Goal: Task Accomplishment & Management: Use online tool/utility

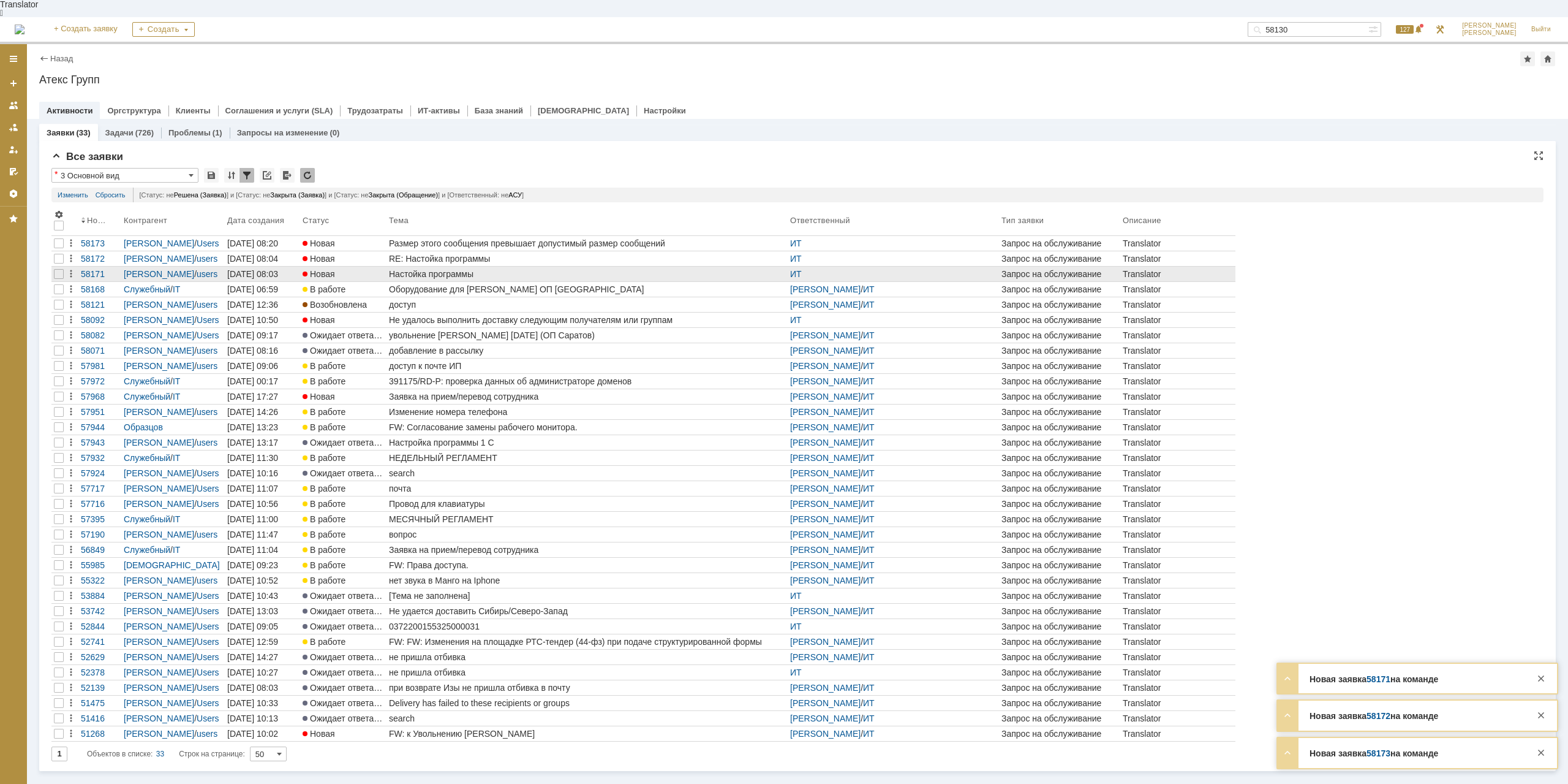
click at [462, 269] on div "Настойка программы" at bounding box center [587, 274] width 396 height 10
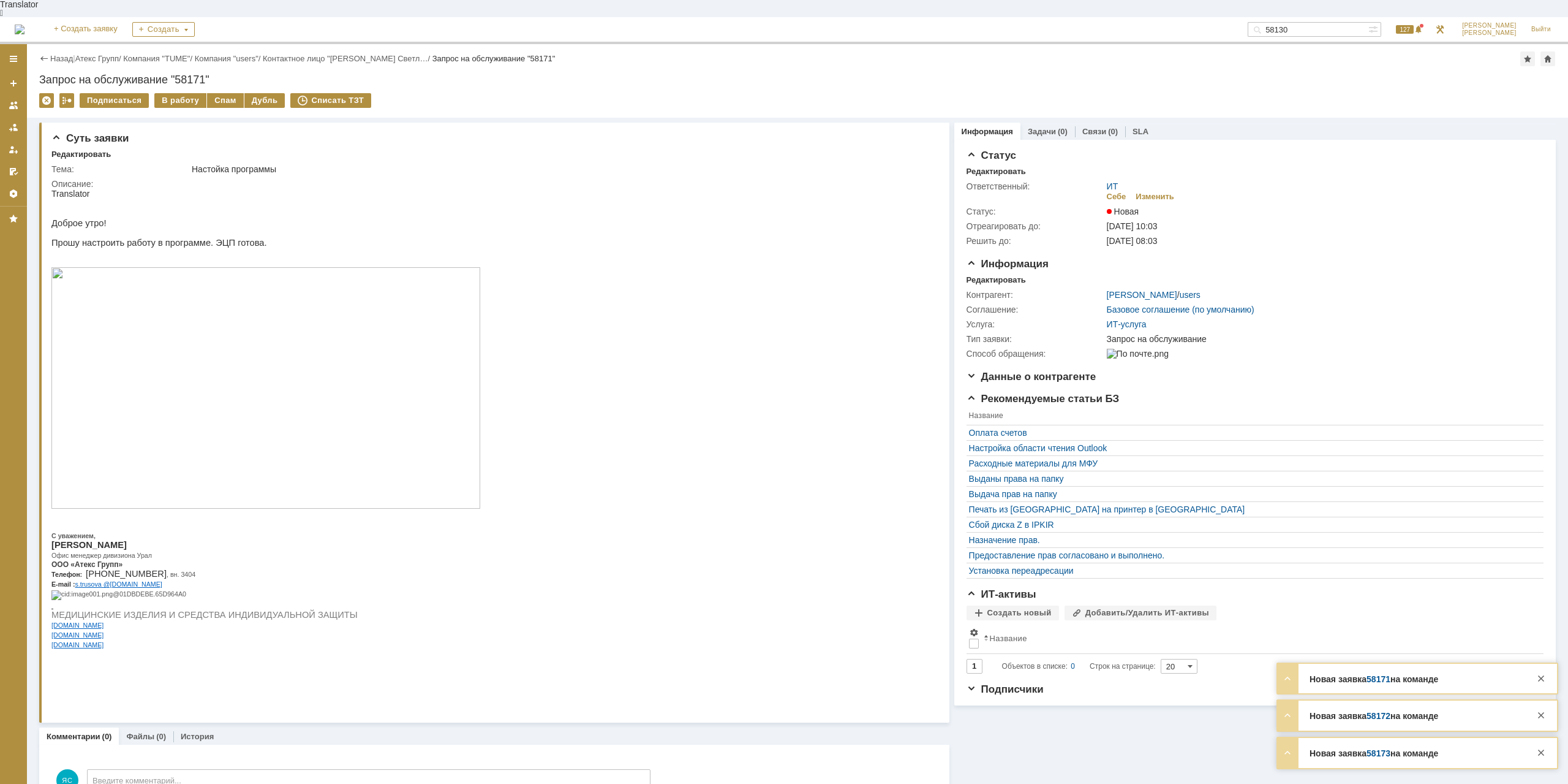
click at [255, 359] on img at bounding box center [265, 388] width 429 height 242
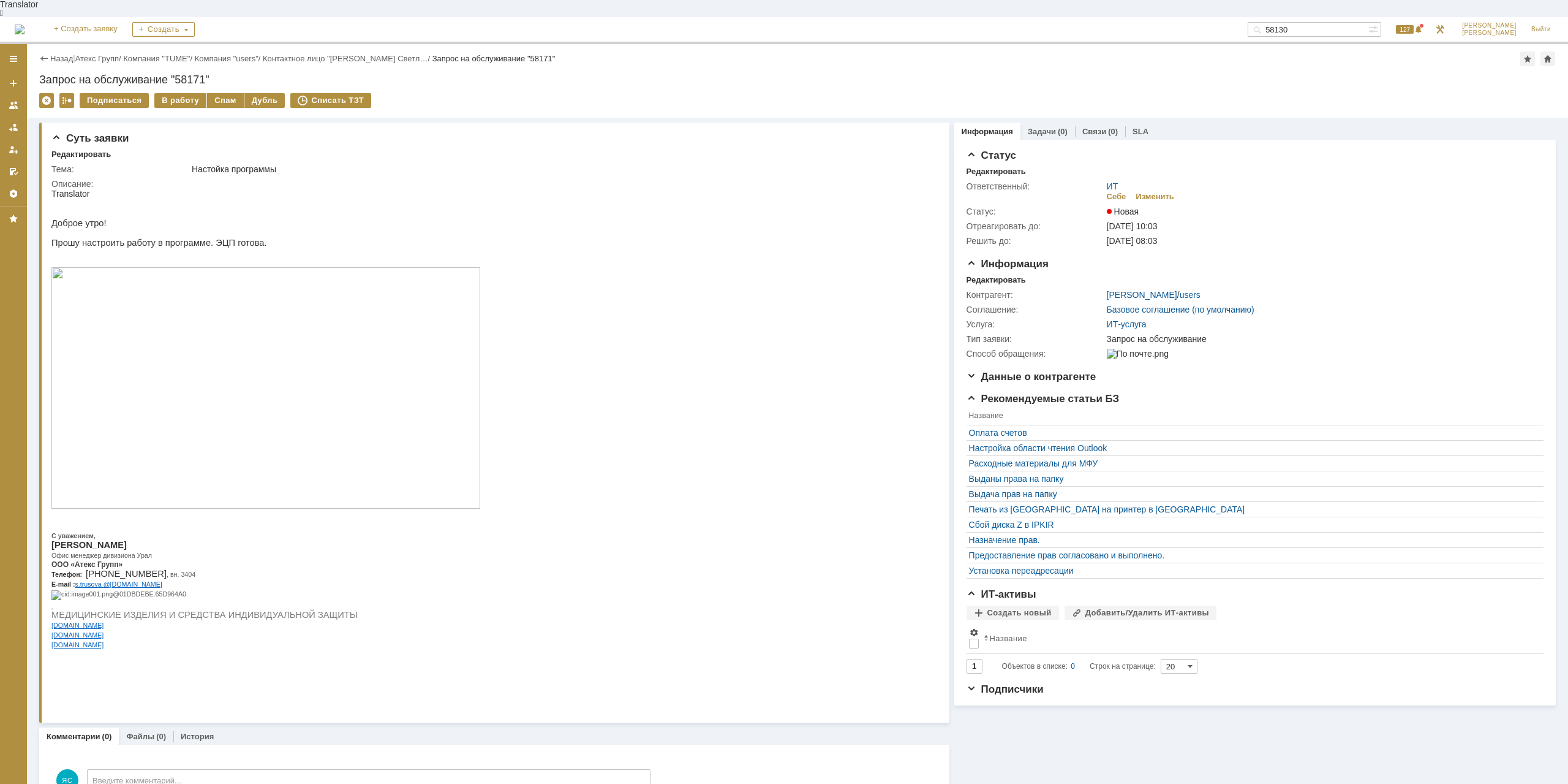
drag, startPoint x: 146, startPoint y: 245, endPoint x: 231, endPoint y: 245, distance: 85.0
click at [231, 248] on p at bounding box center [265, 252] width 429 height 10
drag, startPoint x: 230, startPoint y: 244, endPoint x: 214, endPoint y: 236, distance: 17.9
click at [214, 236] on div "Доброе утро! Прошу настроить работу в программе. ЭЦП готова. С уважением, [PERS…" at bounding box center [265, 428] width 429 height 460
click at [212, 238] on p "Прошу настроить работу в программе. ЭЦП готова." at bounding box center [265, 242] width 429 height 10
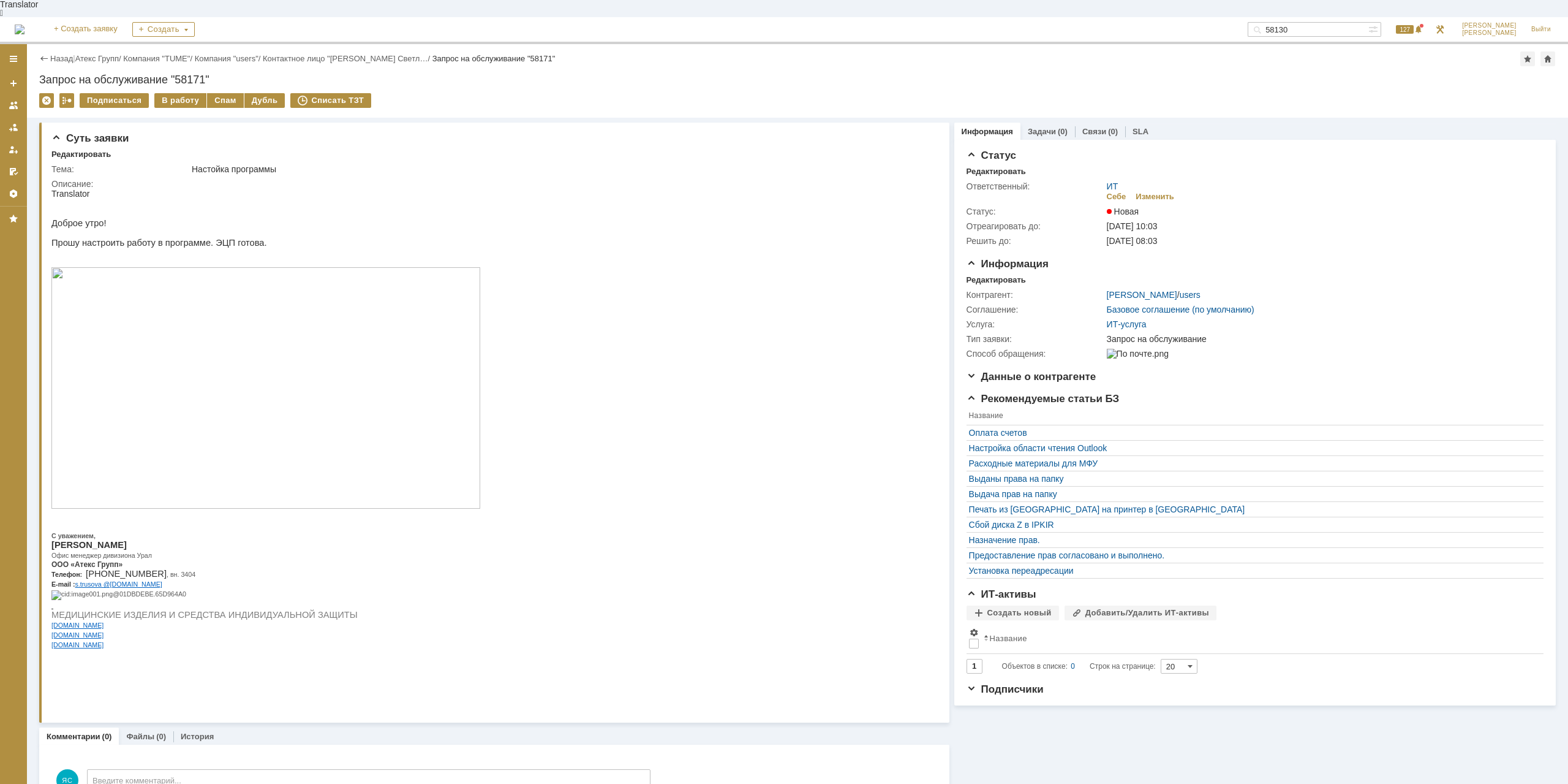
click at [234, 345] on img at bounding box center [265, 388] width 429 height 242
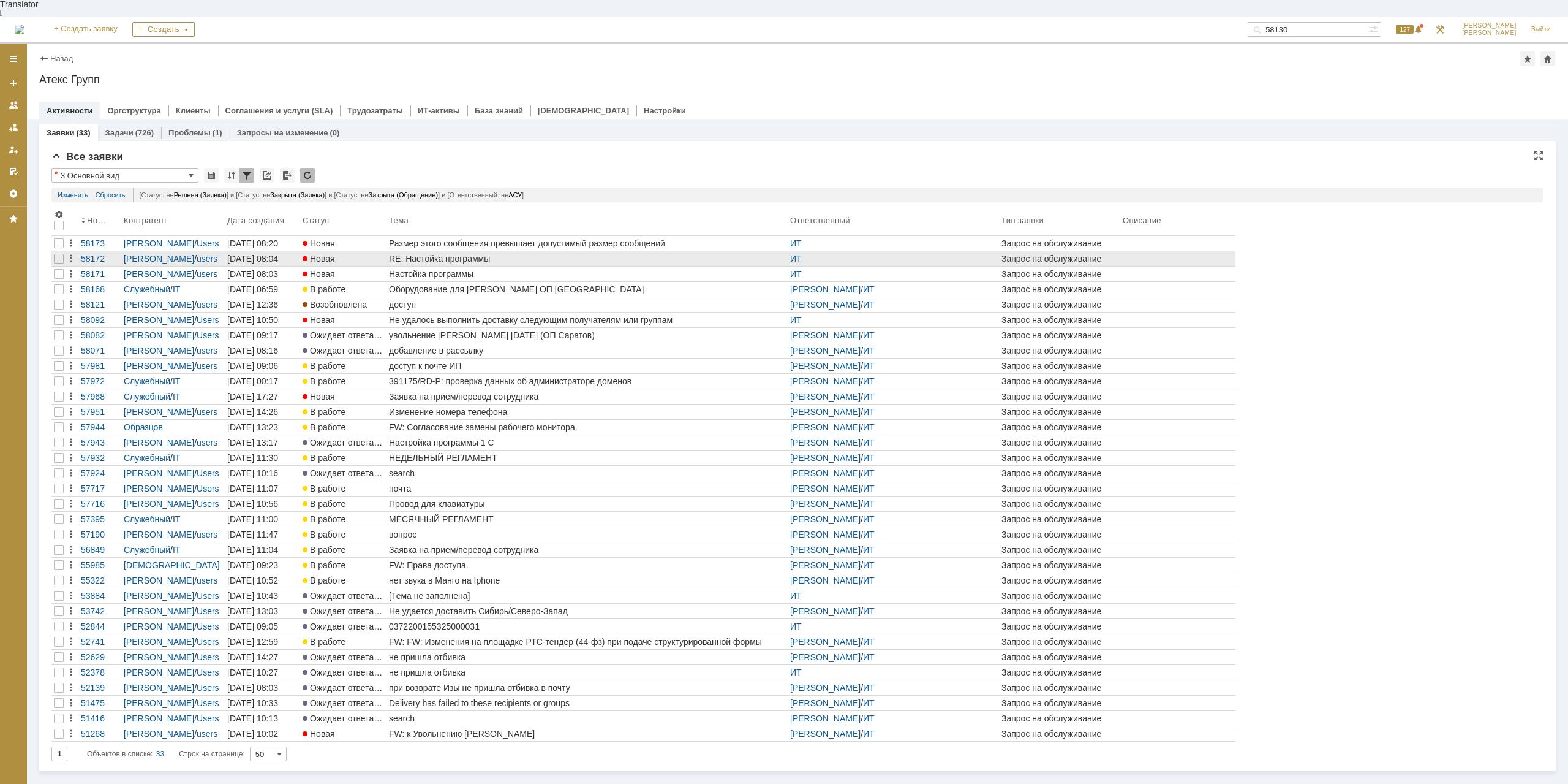
click at [432, 254] on div "RE: Настойка программы" at bounding box center [587, 258] width 396 height 10
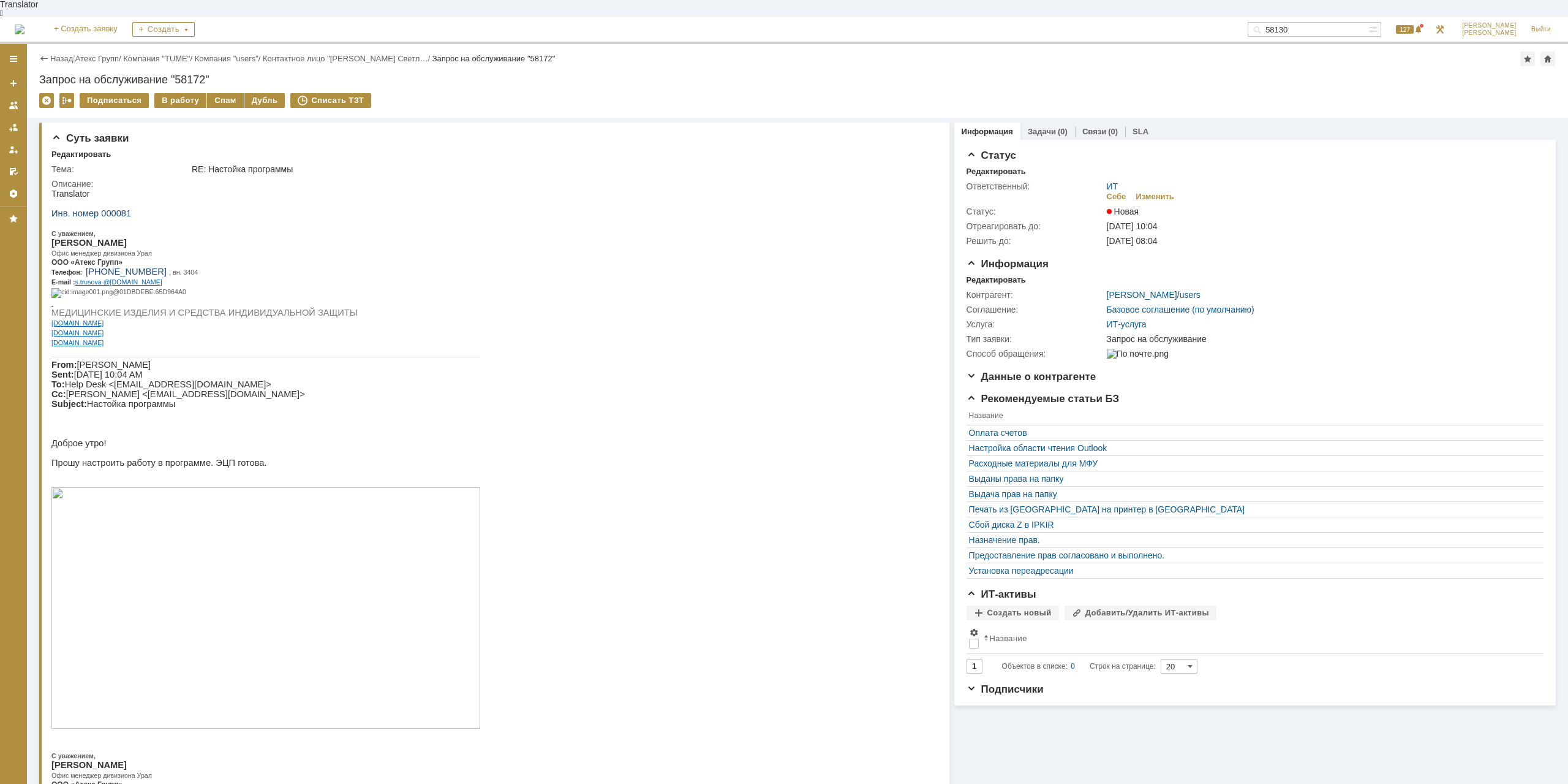
drag, startPoint x: 184, startPoint y: 415, endPoint x: 196, endPoint y: 415, distance: 12.0
click at [196, 409] on span "[PERSON_NAME] Sent: [DATE] 10:04 AM To: Help Desk <[EMAIL_ADDRESS][DOMAIN_NAME]…" at bounding box center [178, 384] width 254 height 49
drag, startPoint x: 91, startPoint y: 228, endPoint x: 122, endPoint y: 207, distance: 37.4
click at [127, 237] on div "С уважением, [PERSON_NAME] Офис менеджер дивизиона Урал ООО «Атекс Групп» Телеф…" at bounding box center [265, 287] width 429 height 119
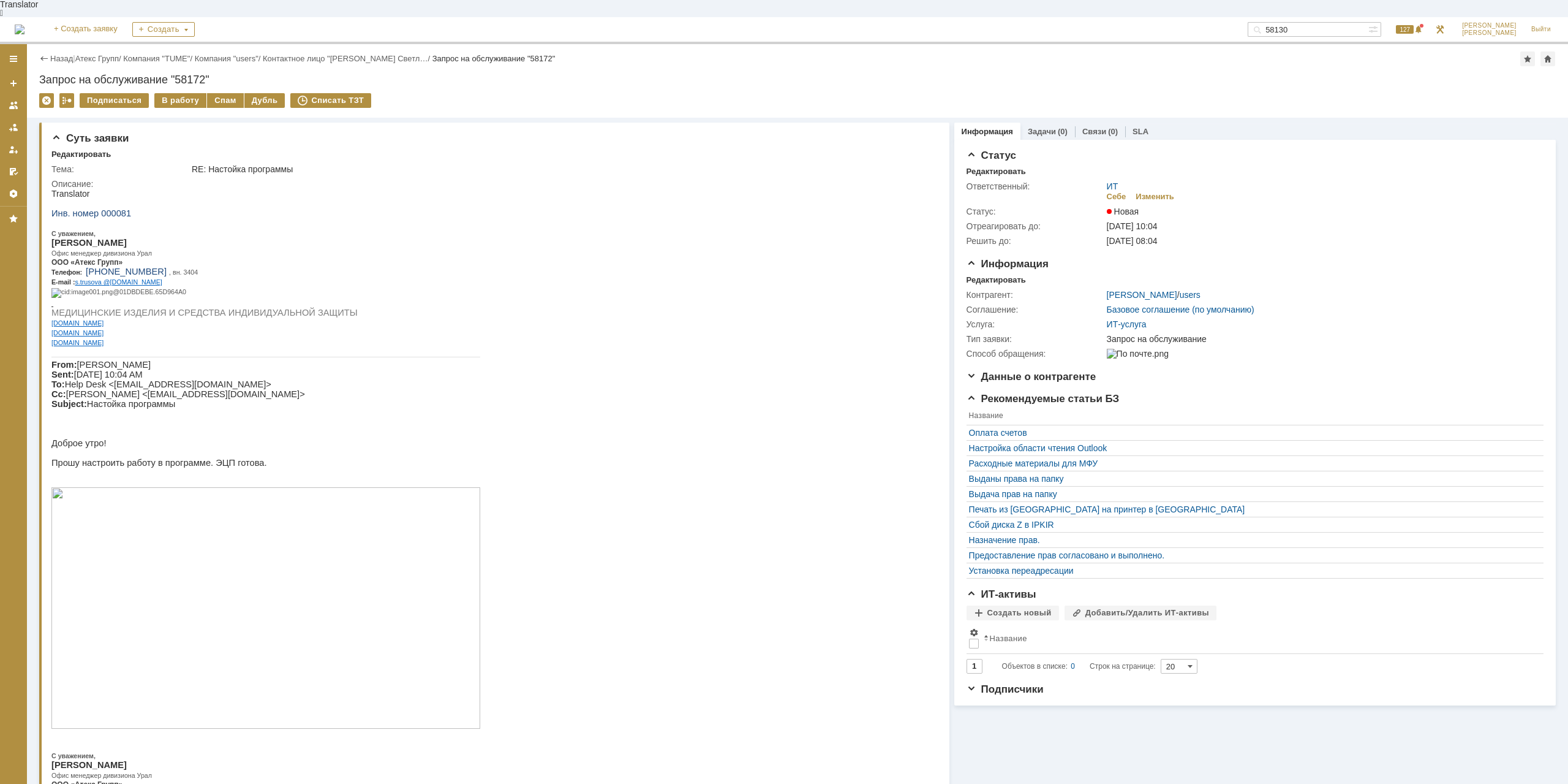
click at [115, 208] on span "Инв. номер 000081" at bounding box center [91, 213] width 80 height 10
drag, startPoint x: 161, startPoint y: 424, endPoint x: 233, endPoint y: 424, distance: 72.0
click at [233, 409] on p "From: [PERSON_NAME] Sent: [DATE] 10:04 AM To: Help Desk <[EMAIL_ADDRESS][DOMAIN…" at bounding box center [265, 384] width 429 height 49
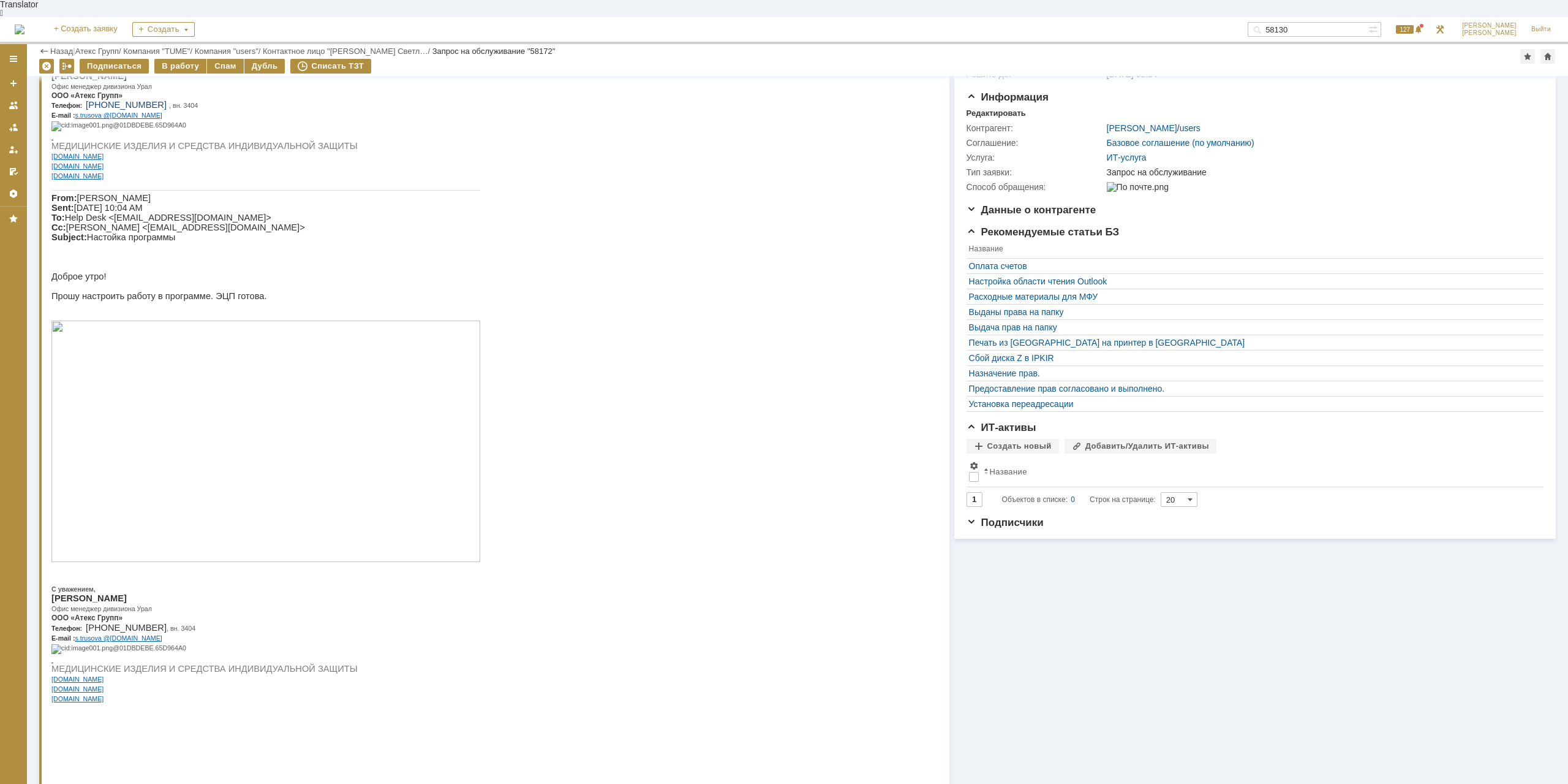
drag, startPoint x: 163, startPoint y: 251, endPoint x: 217, endPoint y: 253, distance: 54.0
click at [217, 242] on p "From: [PERSON_NAME] Sent: [DATE] 10:04 AM To: Help Desk <[EMAIL_ADDRESS][DOMAIN…" at bounding box center [265, 218] width 429 height 49
drag, startPoint x: 128, startPoint y: 266, endPoint x: 173, endPoint y: 269, distance: 45.1
click at [173, 242] on span "[PERSON_NAME] Sent: [DATE] 10:04 AM To: Help Desk <[EMAIL_ADDRESS][DOMAIN_NAME]…" at bounding box center [178, 218] width 254 height 49
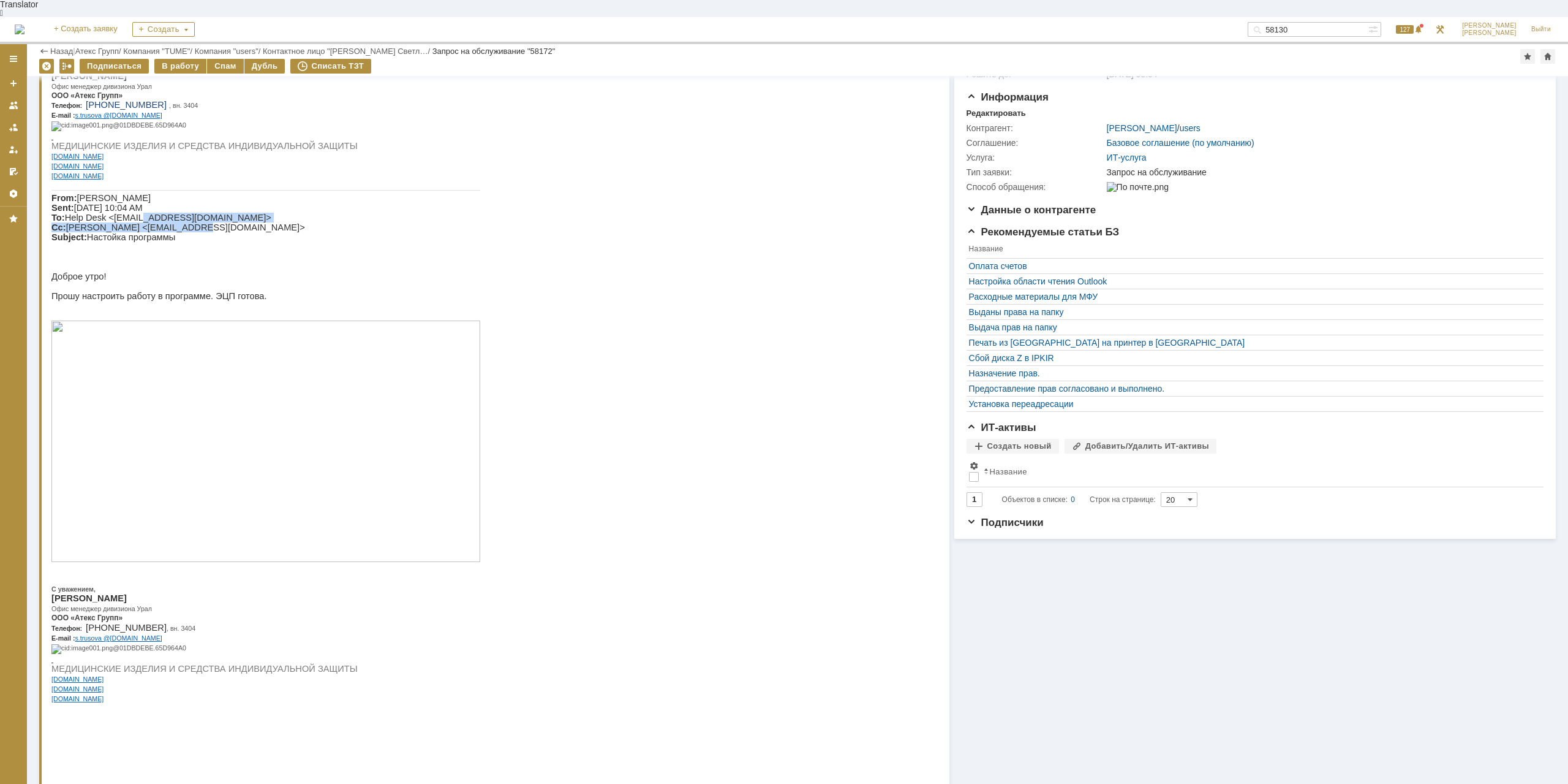
click at [173, 242] on span "[PERSON_NAME] Sent: [DATE] 10:04 AM To: Help Desk <[EMAIL_ADDRESS][DOMAIN_NAME]…" at bounding box center [178, 218] width 254 height 49
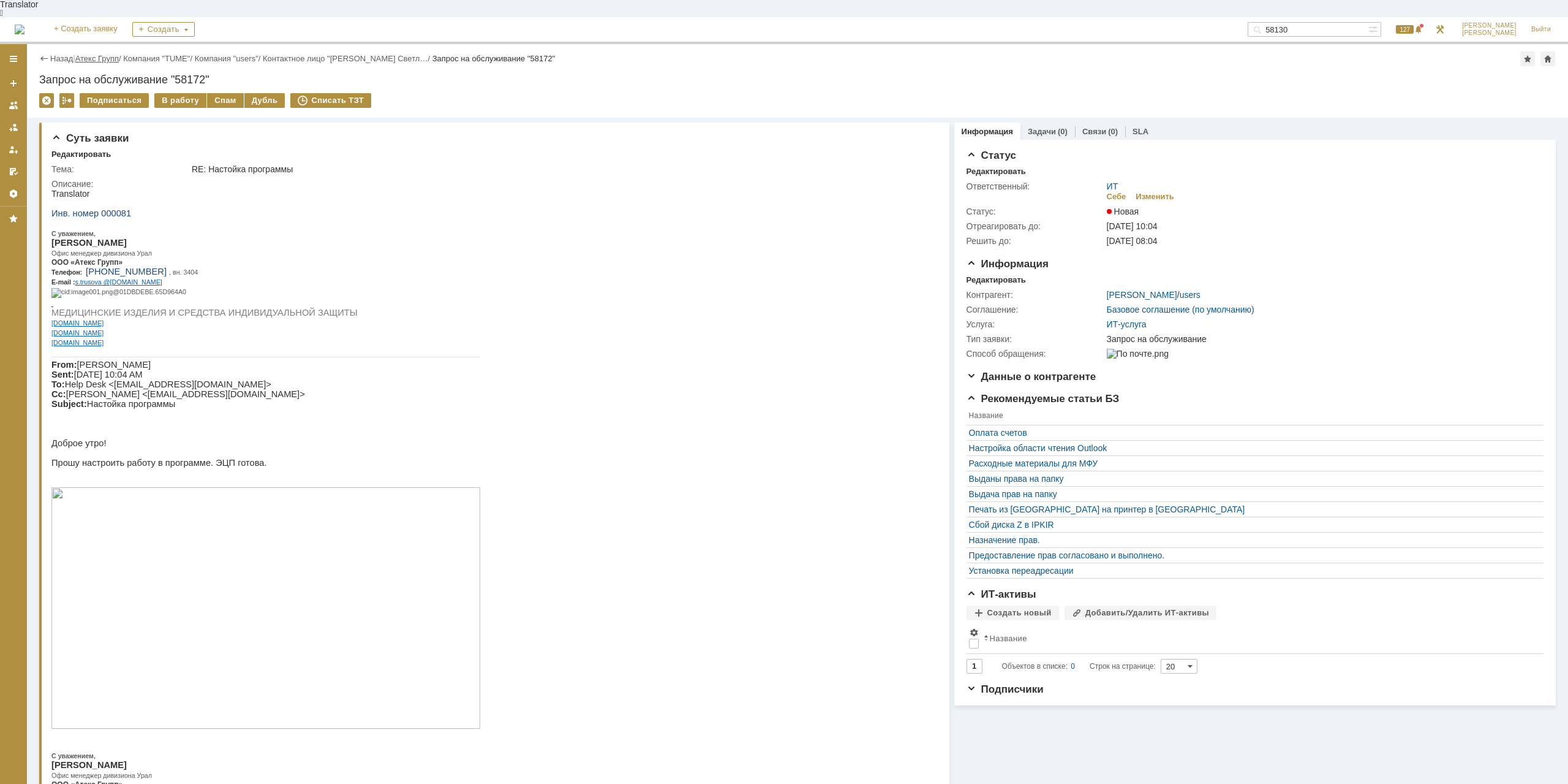
click at [98, 54] on link "Атекс Групп" at bounding box center [97, 58] width 43 height 9
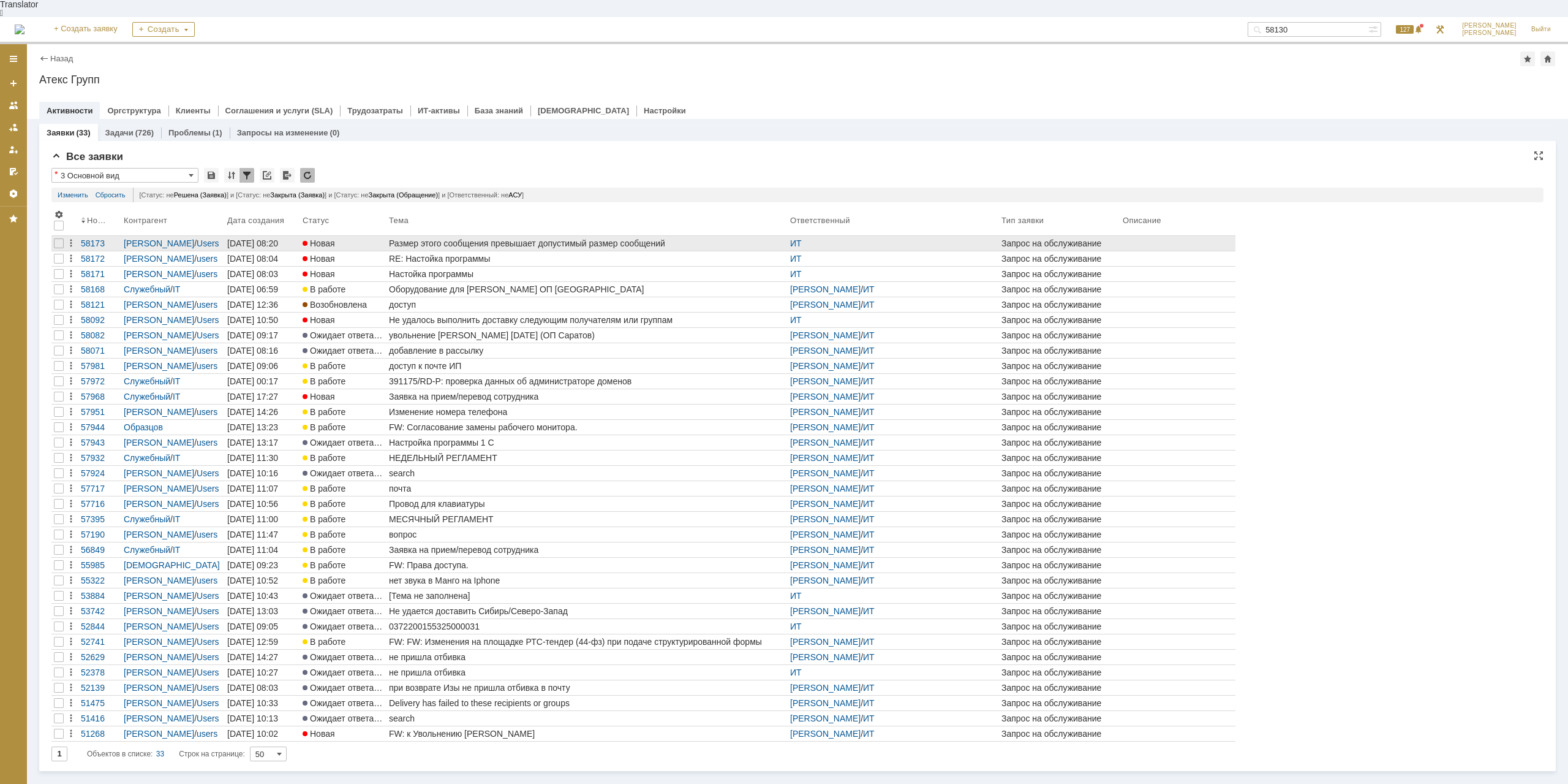
click at [570, 239] on div "Размер этого сообщения превышает допустимый размер сообщений" at bounding box center [587, 243] width 396 height 10
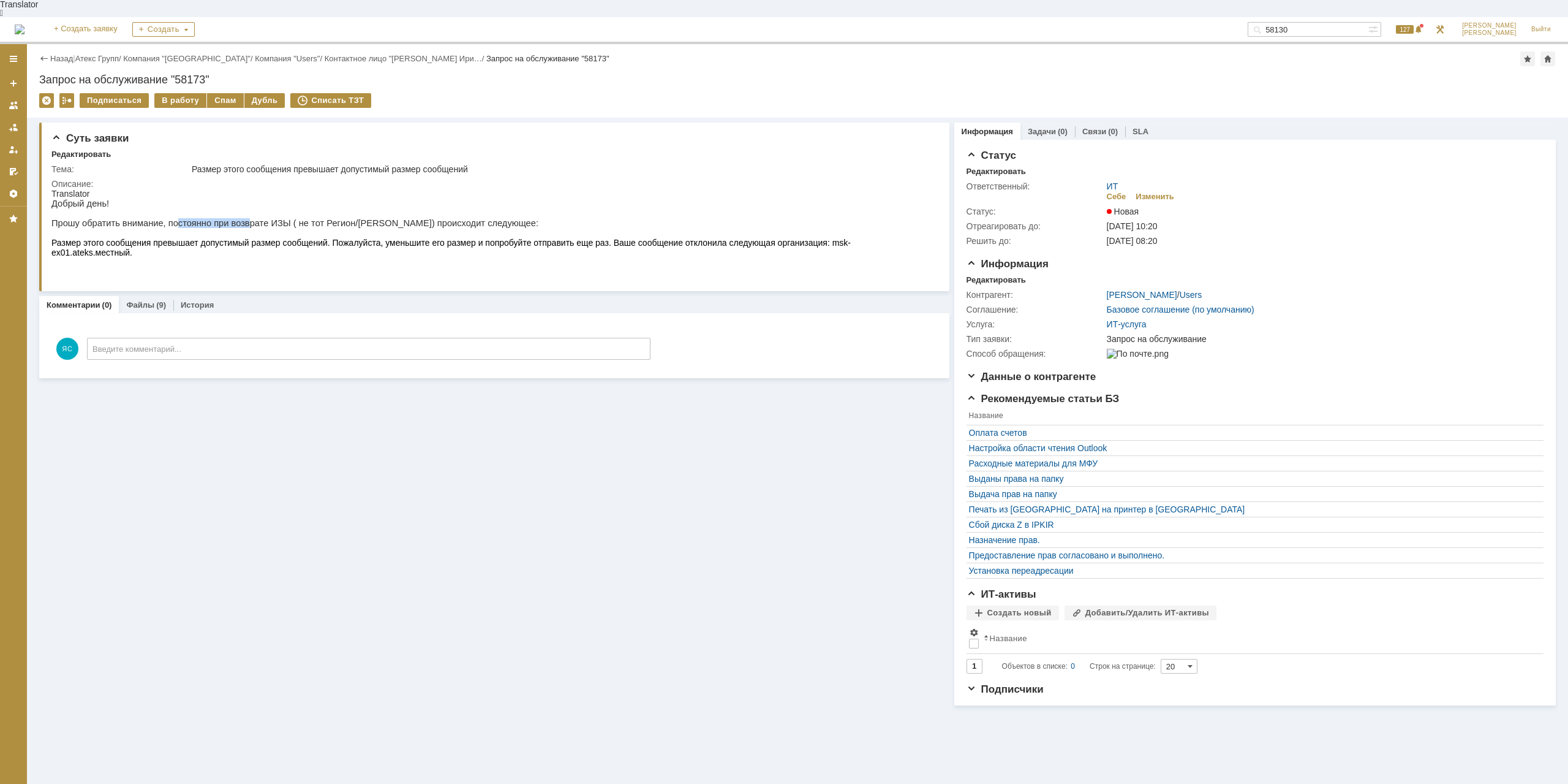
click at [234, 218] on p "Прошу обратить внимание, постоянно при возврате ИЗЫ ( не тот Регион/[PERSON_NAM…" at bounding box center [491, 222] width 878 height 10
click at [290, 218] on p "Прошу обратить внимание, постоянно при возврате ИЗЫ ( не тот Регион/[PERSON_NAM…" at bounding box center [491, 222] width 878 height 10
drag, startPoint x: 327, startPoint y: 214, endPoint x: 273, endPoint y: 214, distance: 54.0
click at [273, 218] on p "Прошу обратить внимание, постоянно при возврате ИЗЫ ( не тот Регион/[PERSON_NAM…" at bounding box center [491, 222] width 878 height 10
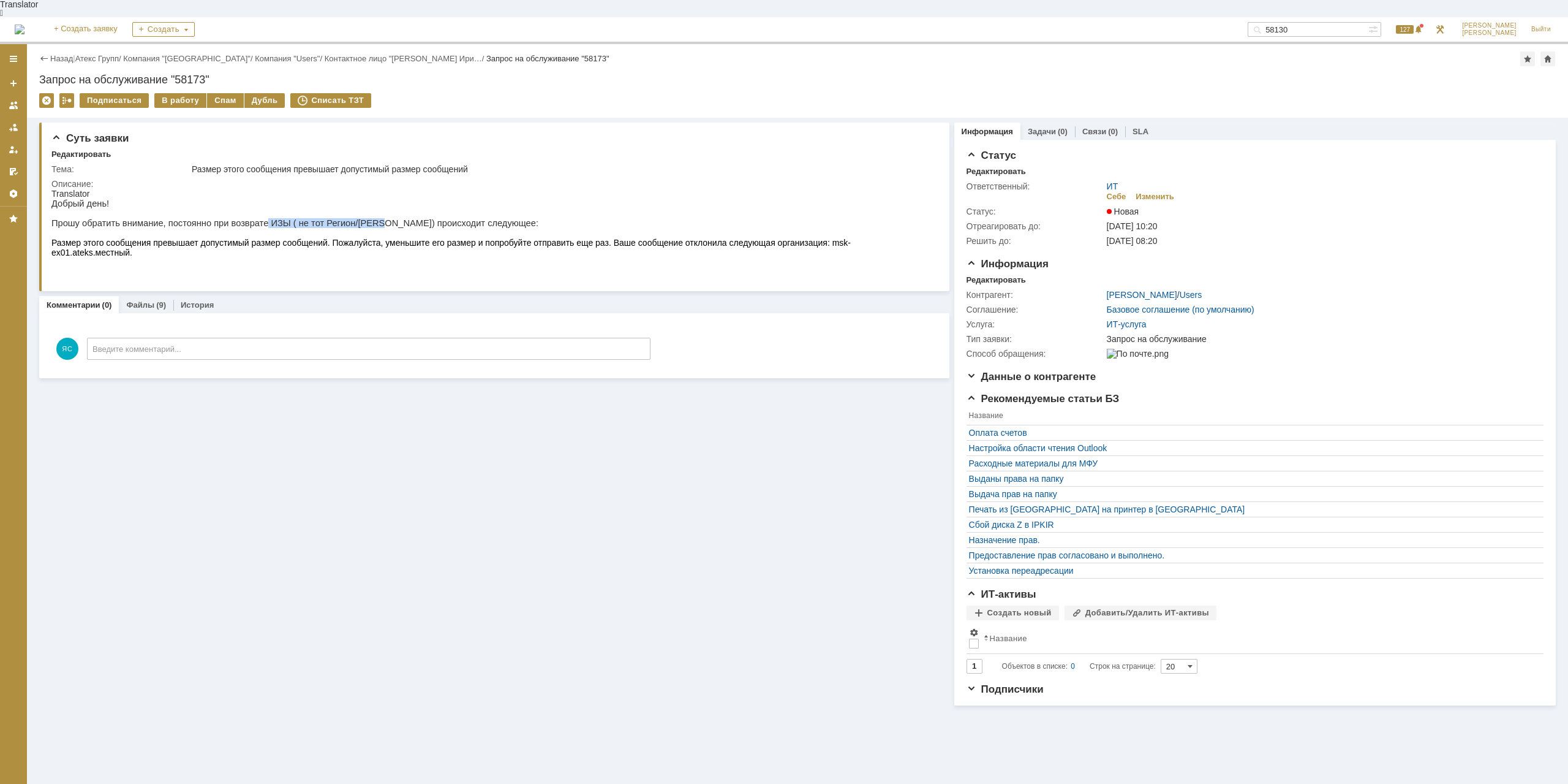
drag, startPoint x: 252, startPoint y: 214, endPoint x: 396, endPoint y: 219, distance: 144.1
click at [396, 219] on p "Прошу обратить внимание, постоянно при возврате ИЗЫ ( не тот Регион/[PERSON_NAM…" at bounding box center [491, 222] width 878 height 10
drag, startPoint x: 201, startPoint y: 239, endPoint x: 262, endPoint y: 238, distance: 61.0
click at [262, 238] on span "Размер этого сообщения превышает допустимый размер сообщений. Пожалуйста, умень…" at bounding box center [451, 248] width 799 height 19
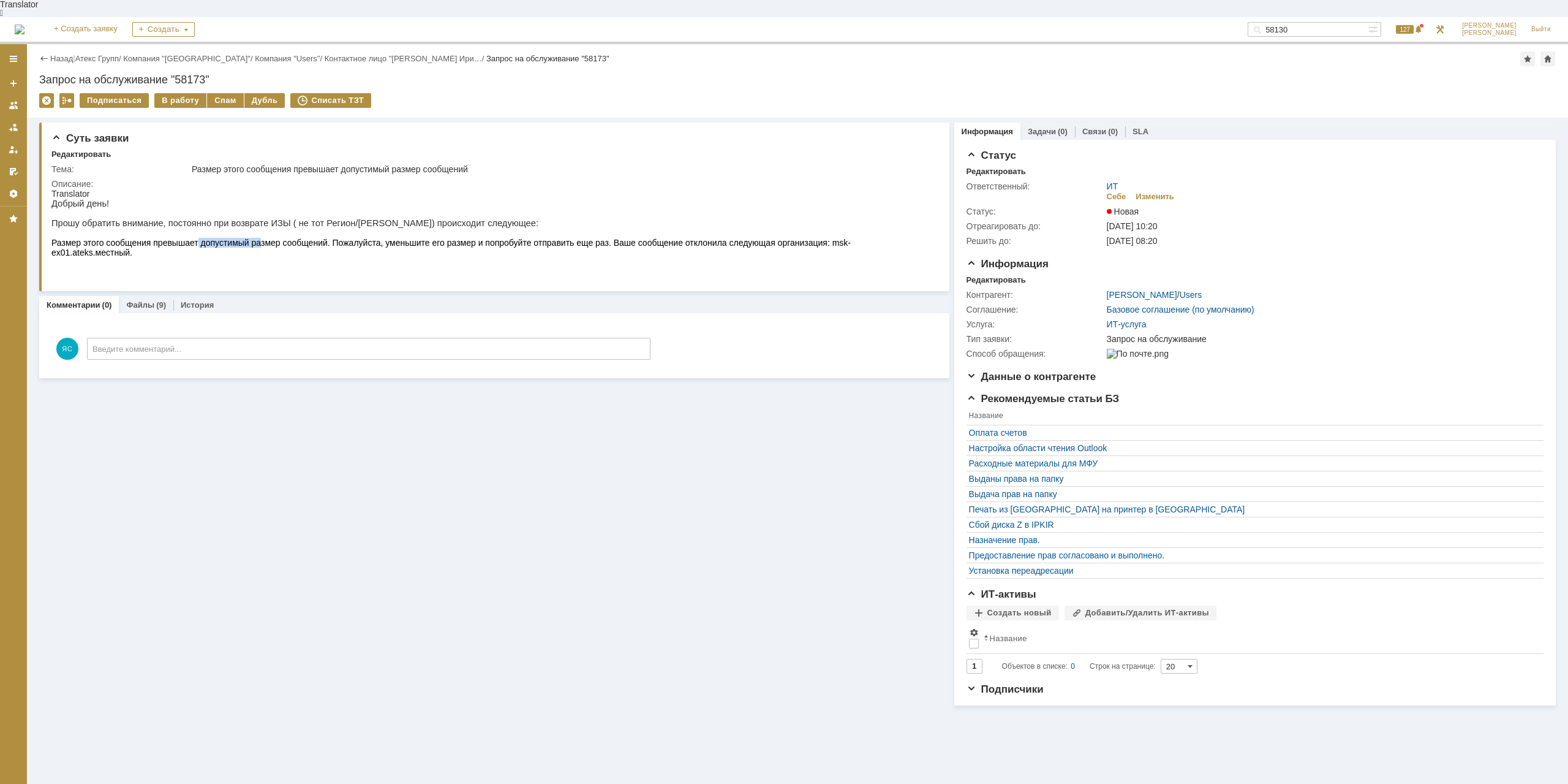
drag, startPoint x: 262, startPoint y: 238, endPoint x: 225, endPoint y: 197, distance: 55.2
click at [261, 238] on span "Размер этого сообщения превышает допустимый размер сообщений. Пожалуйста, умень…" at bounding box center [451, 248] width 799 height 19
click at [180, 93] on div "В работу" at bounding box center [180, 101] width 52 height 15
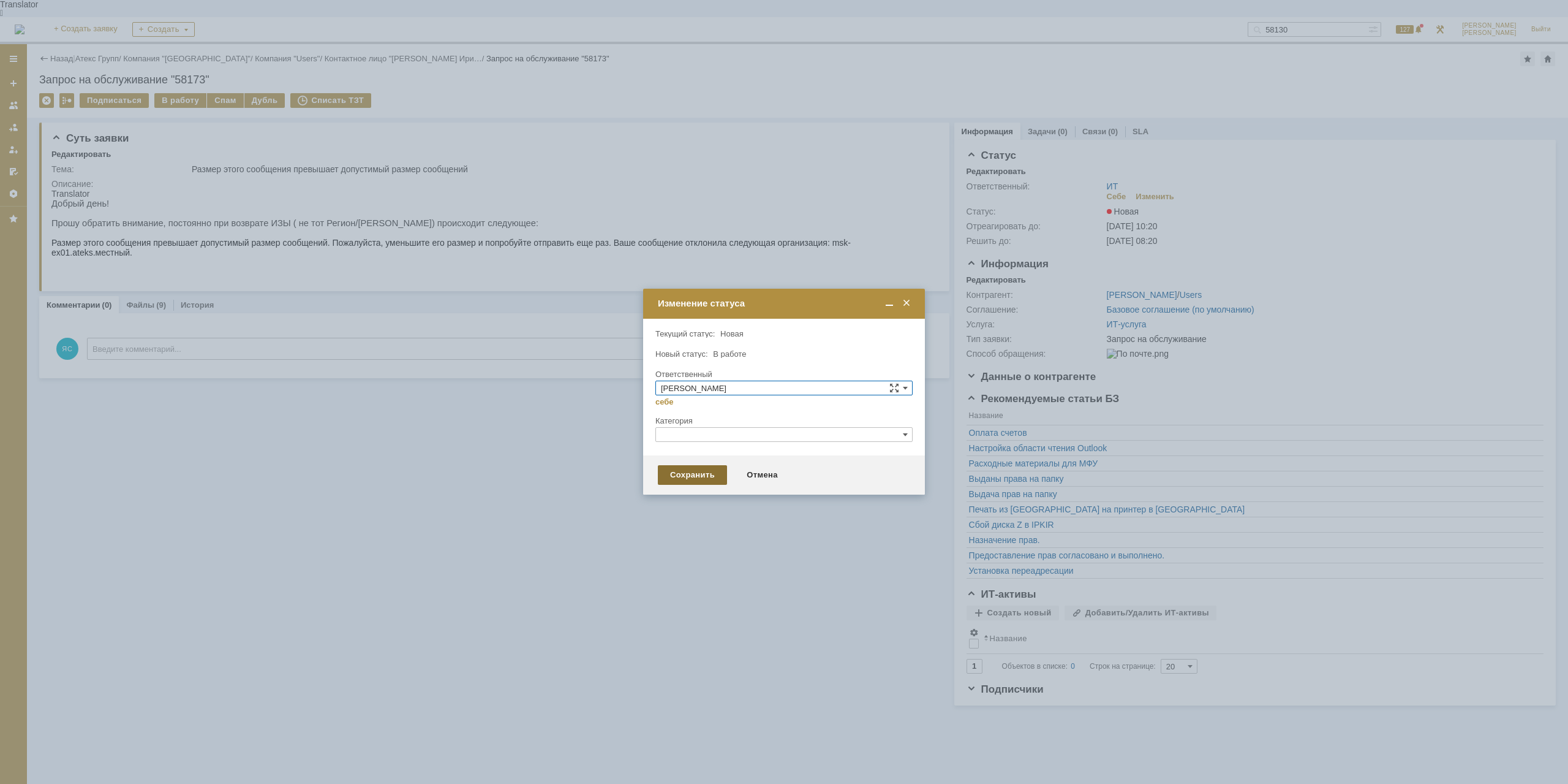
click at [690, 482] on div "Сохранить" at bounding box center [692, 474] width 69 height 19
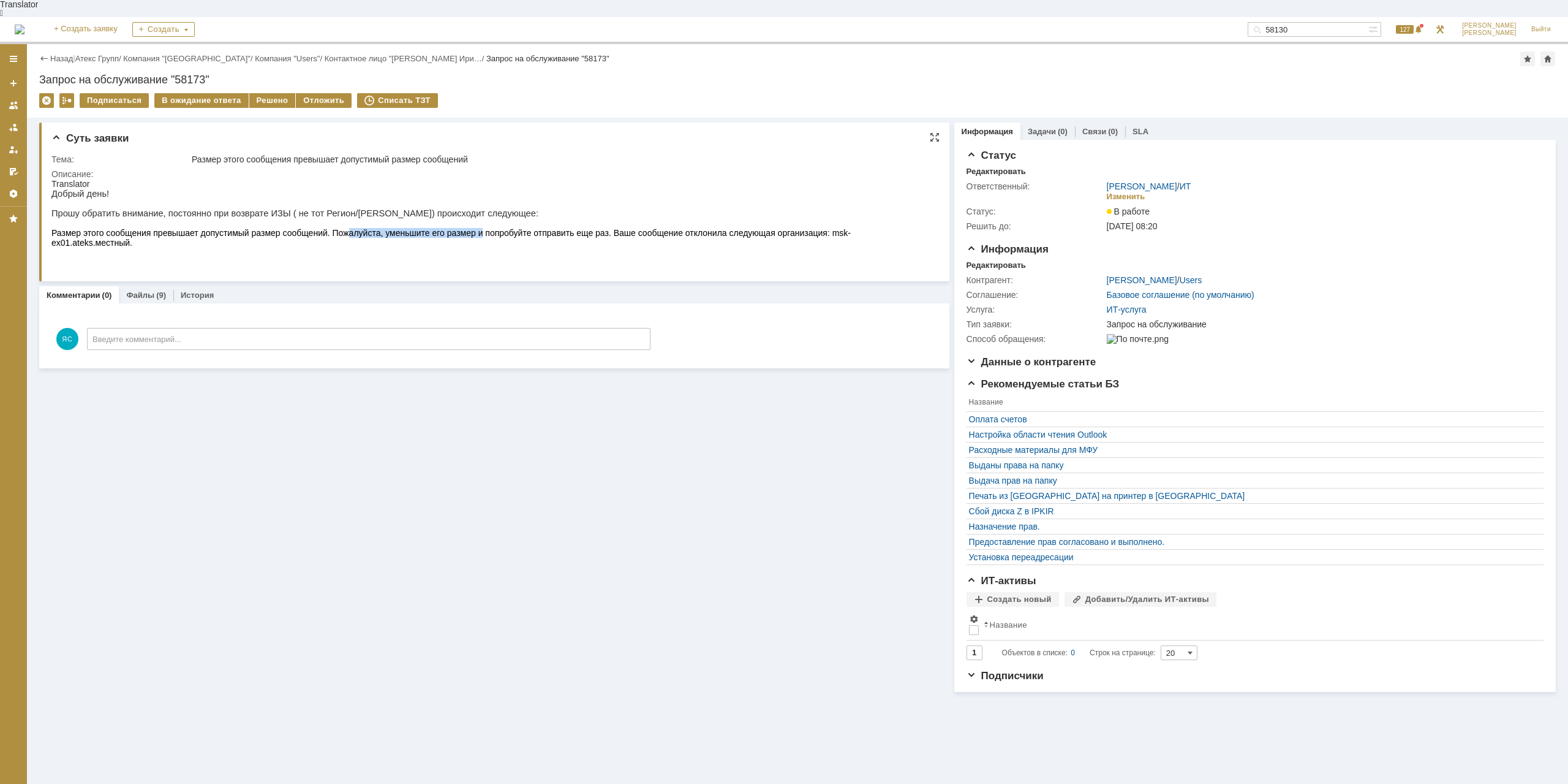
drag, startPoint x: 348, startPoint y: 223, endPoint x: 481, endPoint y: 231, distance: 133.2
click at [481, 231] on p "Размер этого сообщения превышает допустимый размер сообщений. Пожалуйста, умень…" at bounding box center [491, 238] width 878 height 19
click at [482, 228] on span "Размер этого сообщения превышает допустимый размер сообщений. Пожалуйста, умень…" at bounding box center [451, 238] width 799 height 19
click at [104, 51] on div "Назад | Атекс Групп / Компания "Moscow" / Компания "Users" / Контактное лицо "[…" at bounding box center [798, 59] width 1517 height 15
click at [106, 54] on link "Атекс Групп" at bounding box center [97, 58] width 43 height 9
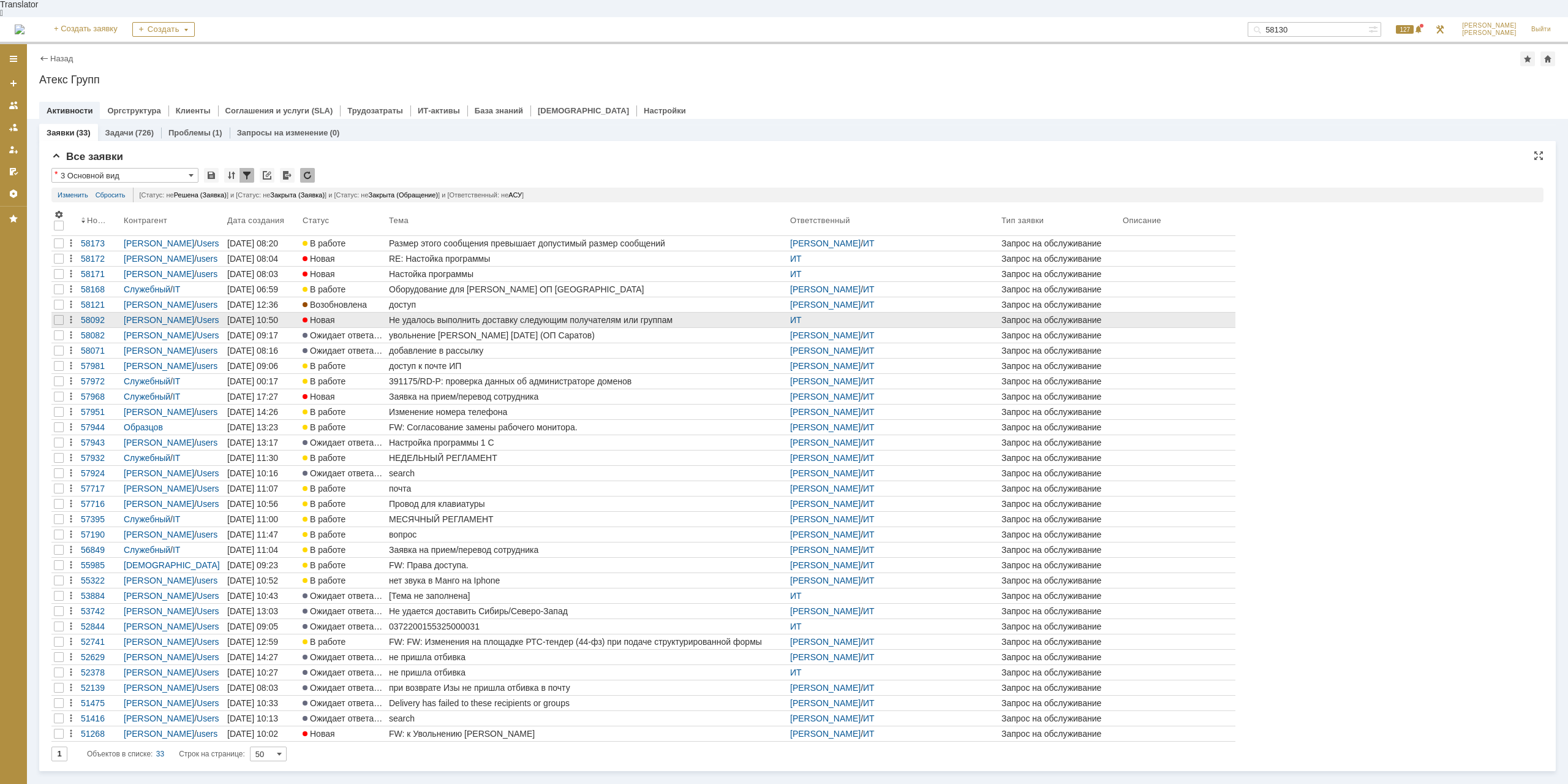
click at [516, 313] on link "Не удалось выполнить доставку следующим получателям или группам" at bounding box center [587, 320] width 401 height 15
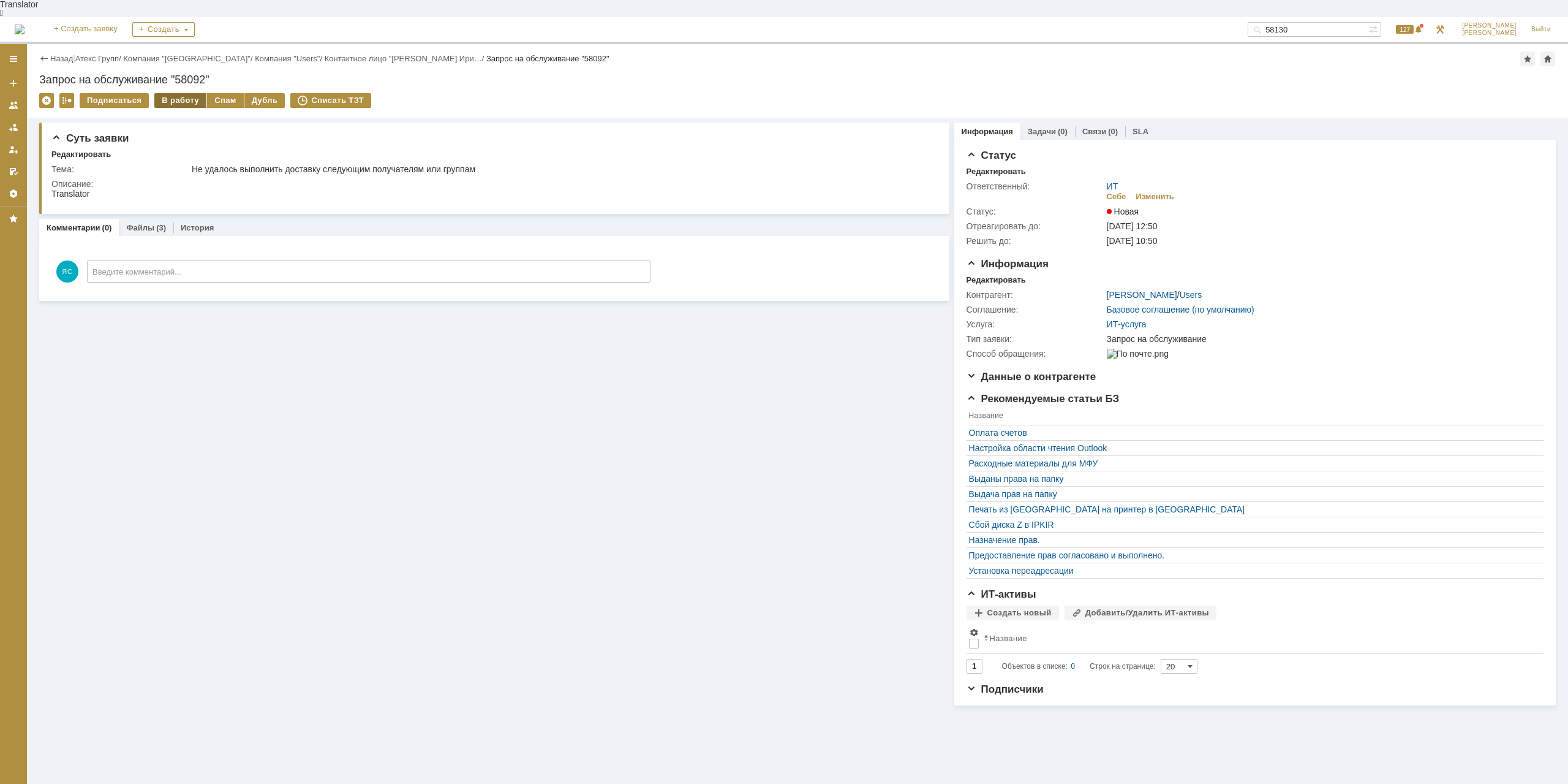
click at [175, 93] on div "В работу" at bounding box center [180, 101] width 52 height 15
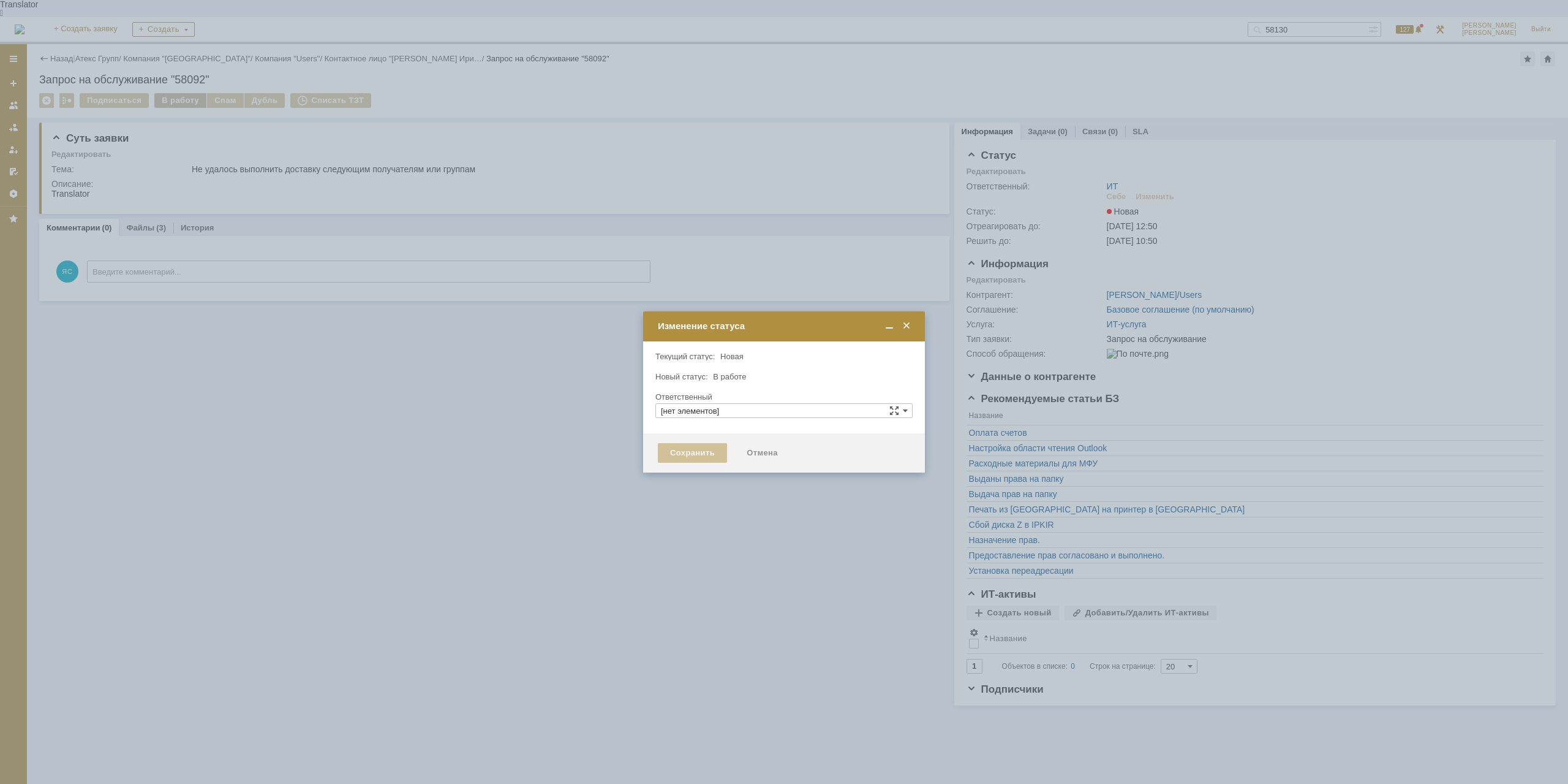
type input "ИТ"
type input "[PERSON_NAME]"
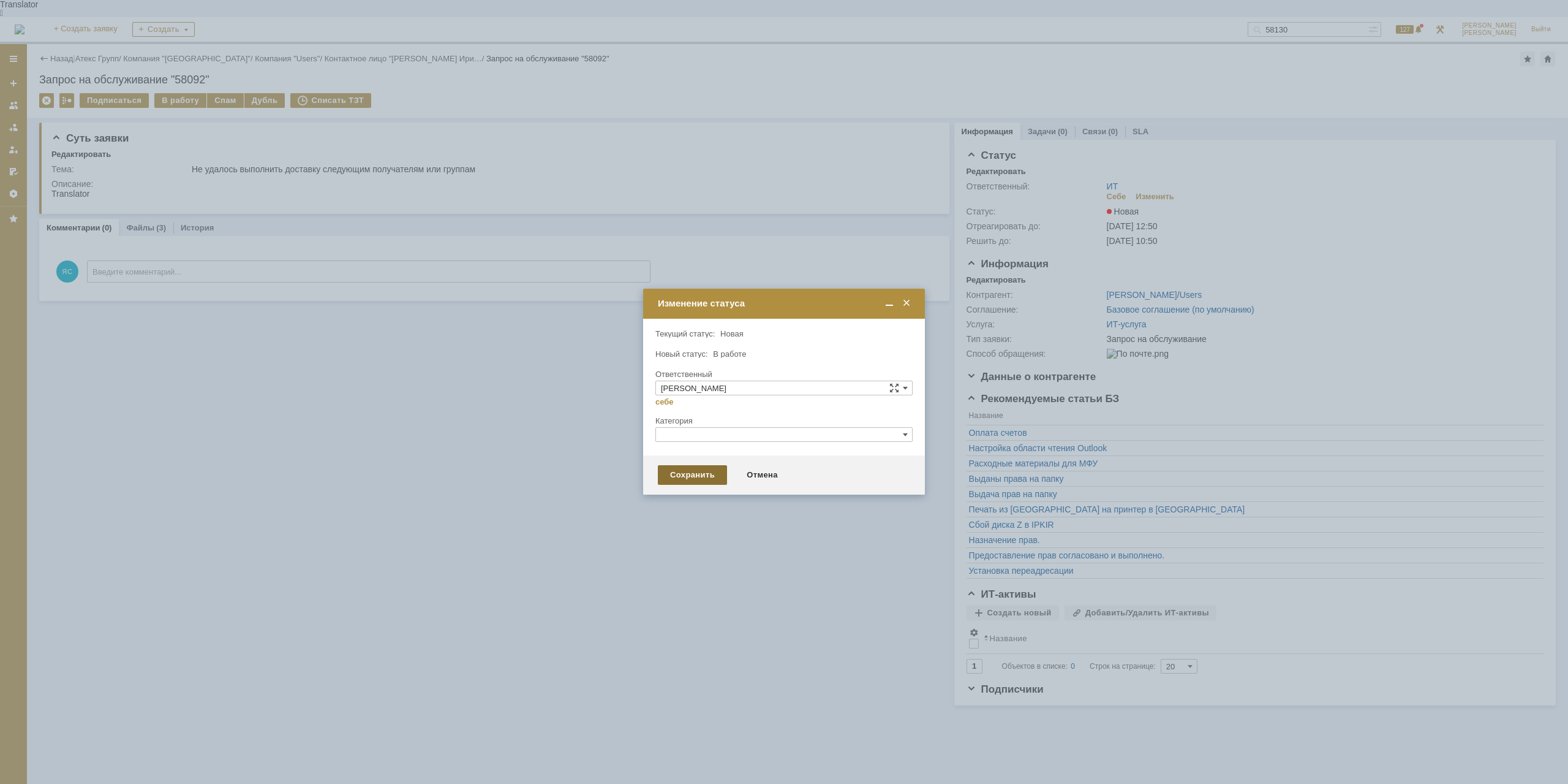
click at [681, 480] on div "Сохранить" at bounding box center [692, 474] width 69 height 19
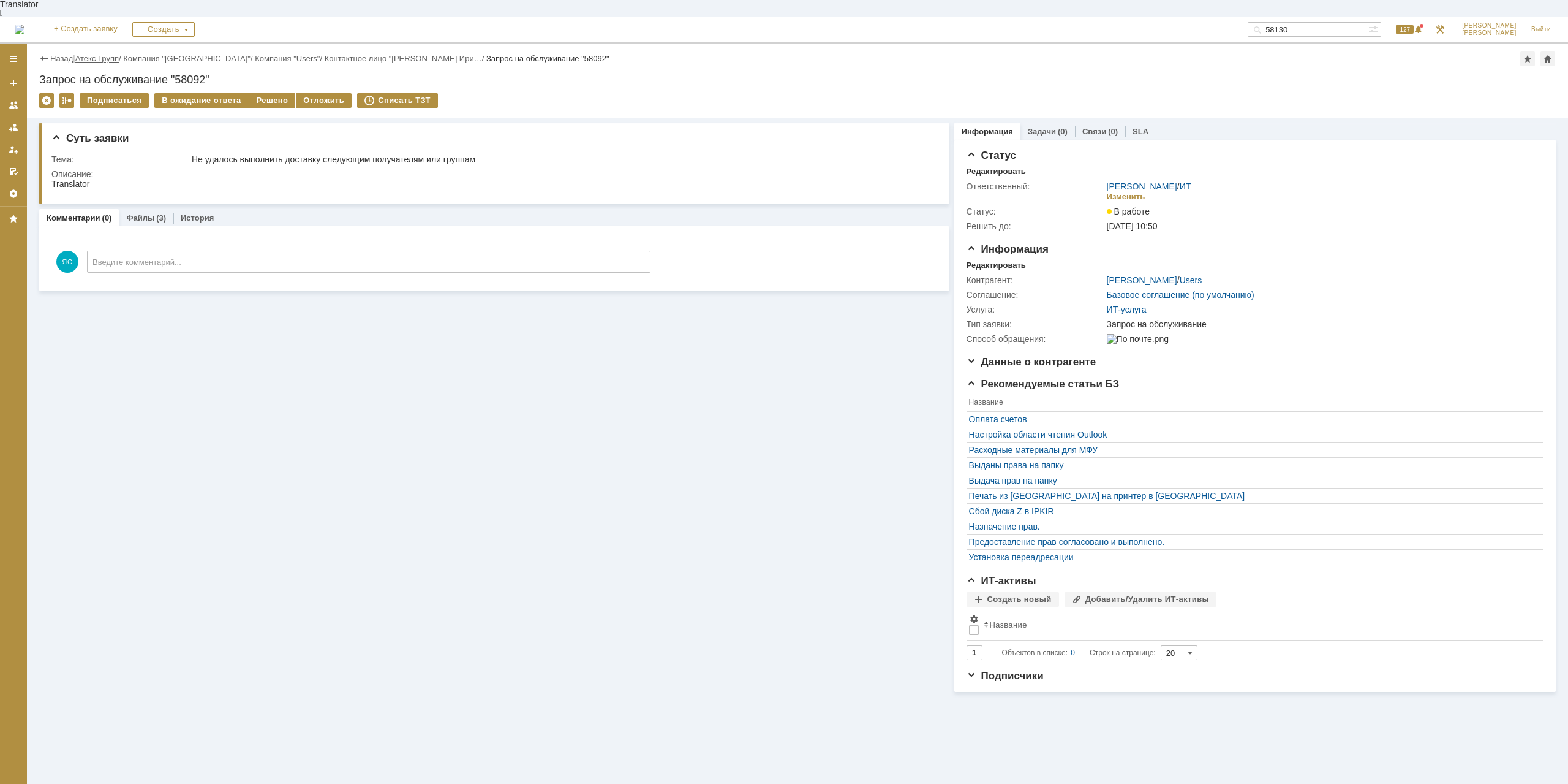
click at [111, 54] on link "Атекс Групп" at bounding box center [97, 58] width 43 height 9
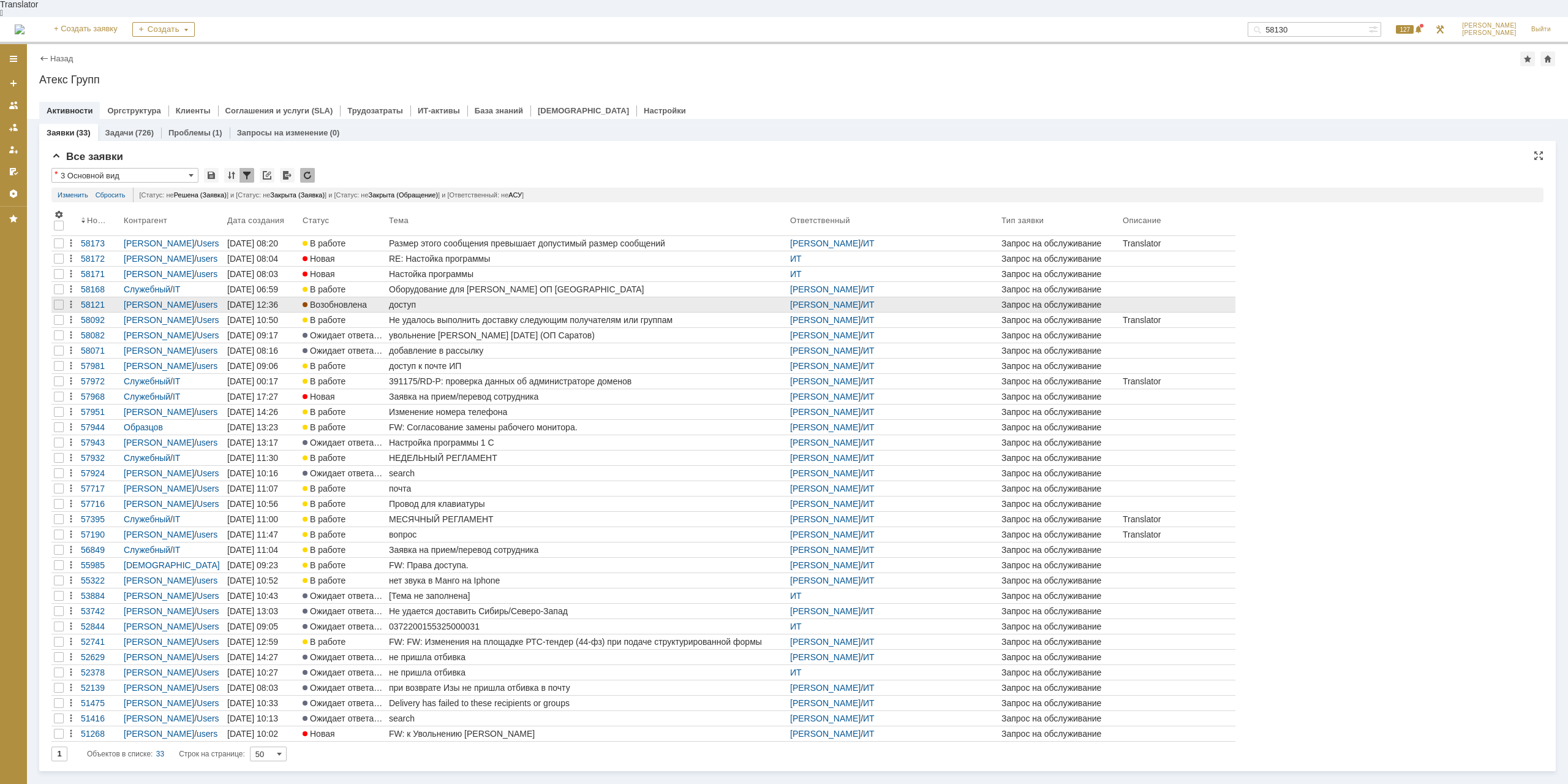
click at [430, 300] on div "доступ" at bounding box center [587, 304] width 396 height 10
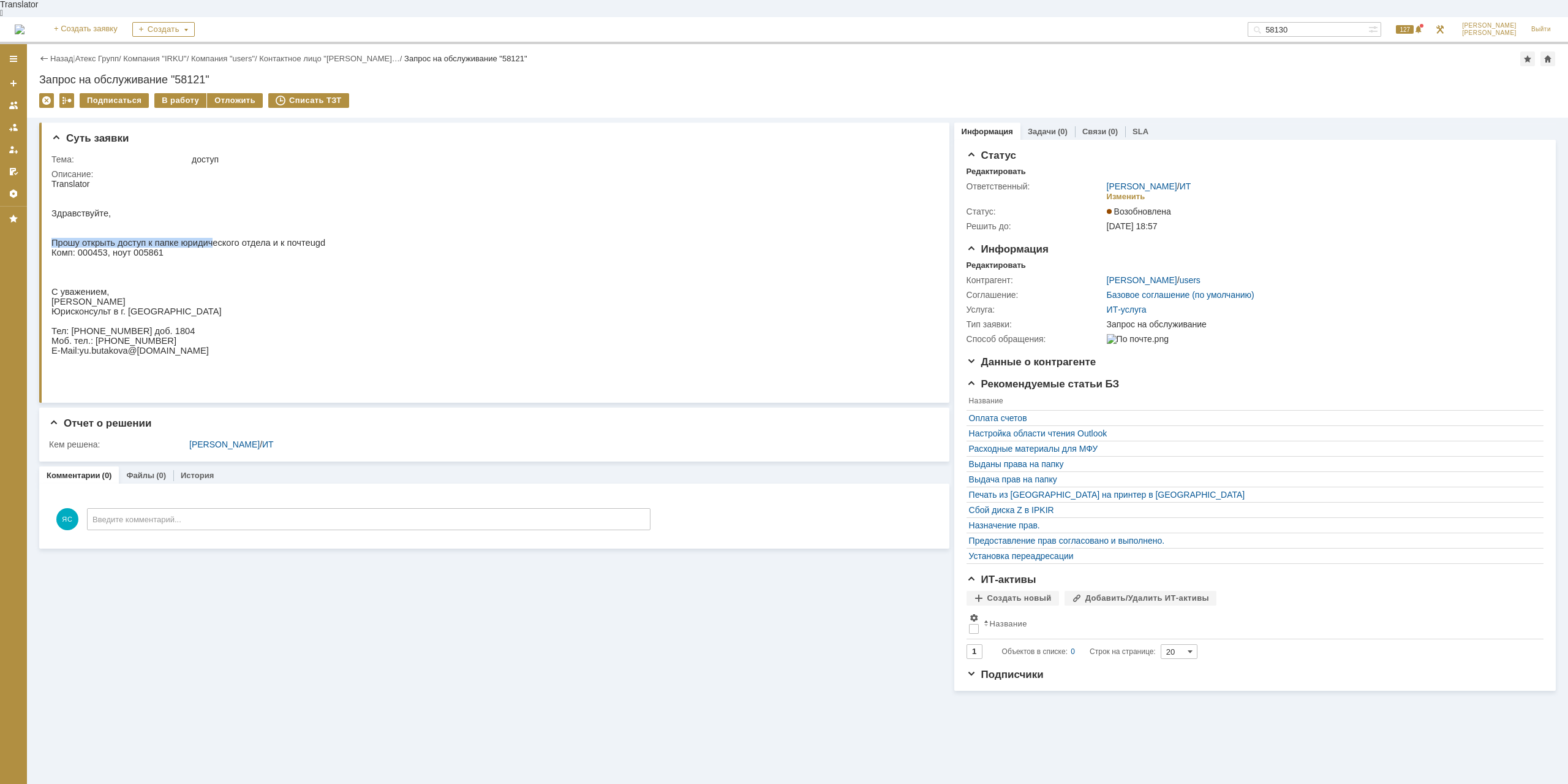
click at [198, 235] on div "Здравствуйте, Прошу открыть доступ к папке юридического отдела и к почте ugd Ко…" at bounding box center [188, 282] width 274 height 186
click at [214, 239] on span "Прошу открыть доступ к папке юридического отдела и к почте" at bounding box center [180, 242] width 259 height 10
drag, startPoint x: 270, startPoint y: 239, endPoint x: 218, endPoint y: 239, distance: 52.0
click at [218, 239] on span "Прошу открыть доступ к папке юридического отдела и к почте" at bounding box center [180, 242] width 259 height 10
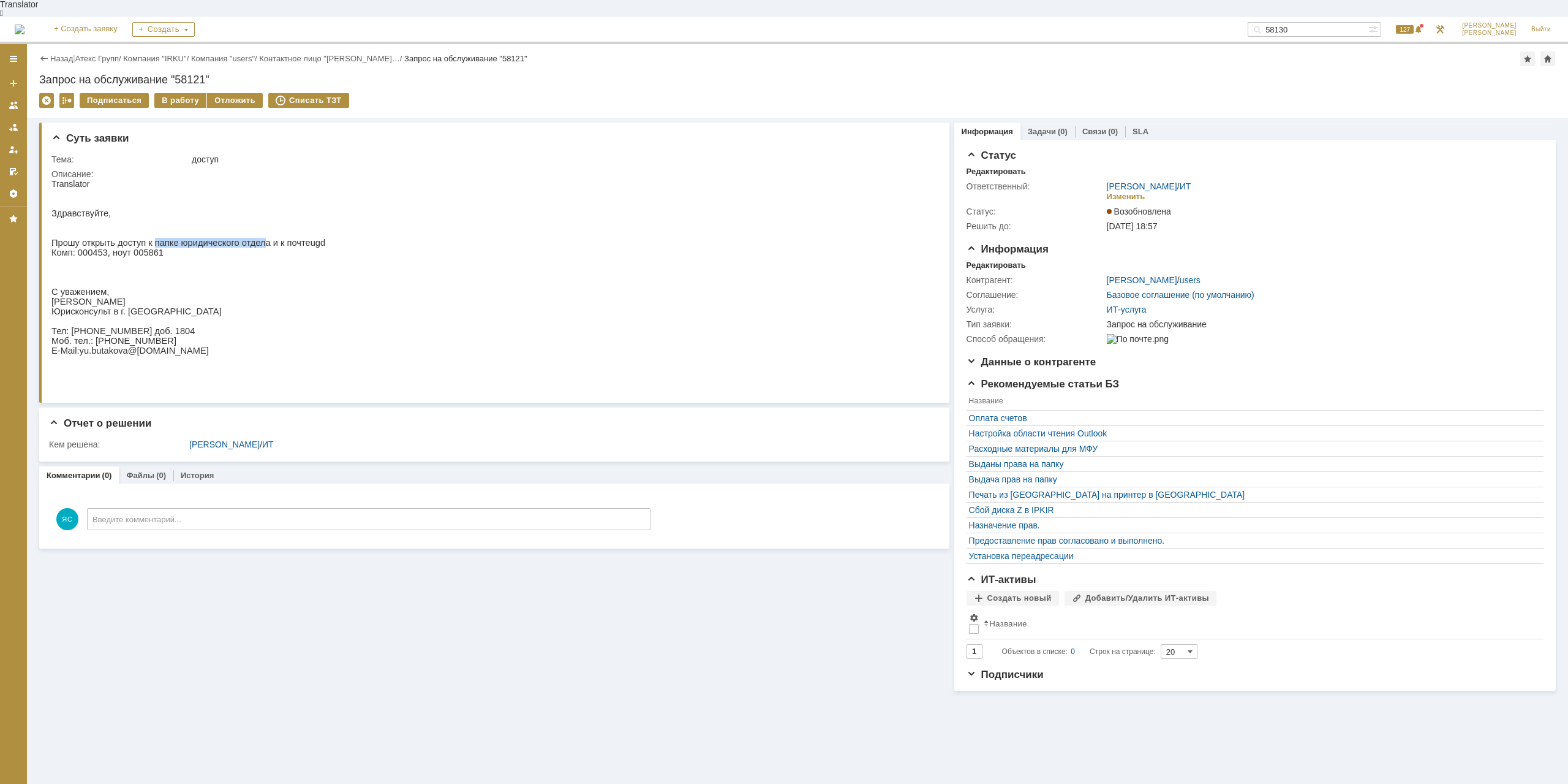
drag, startPoint x: 145, startPoint y: 239, endPoint x: 248, endPoint y: 239, distance: 103.0
click at [248, 239] on span "Прошу открыть доступ к папке юридического отдела и к почте" at bounding box center [180, 242] width 259 height 10
click at [252, 239] on span "Прошу открыть доступ к папке юридического отдела и к почте" at bounding box center [180, 242] width 259 height 10
drag, startPoint x: 315, startPoint y: 239, endPoint x: 256, endPoint y: 239, distance: 59.0
click at [256, 239] on html "Translator Здравствуйте, Прошу открыть доступ к папке юридического отдела и к п…" at bounding box center [491, 277] width 878 height 196
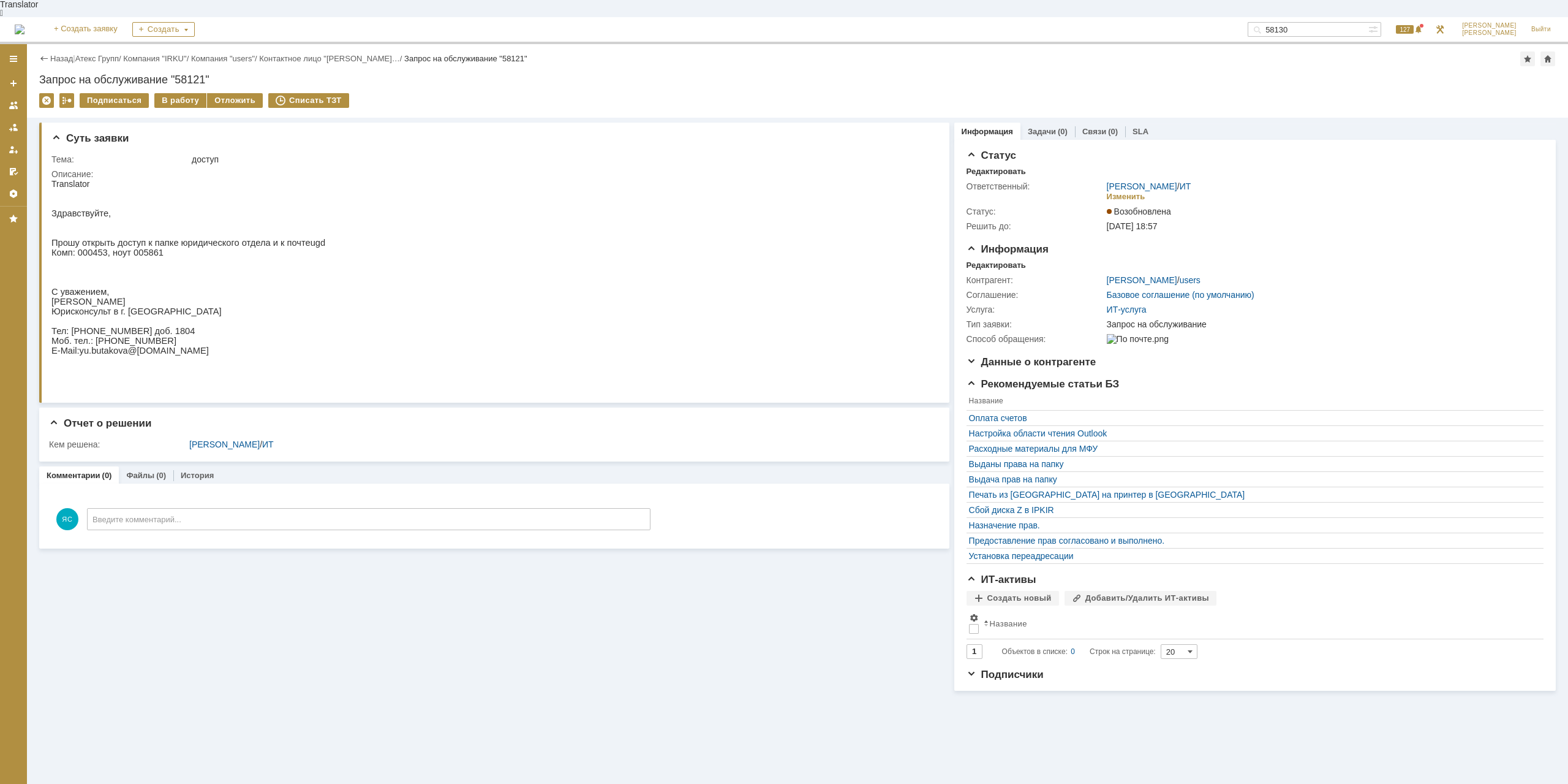
click at [256, 239] on span "Прошу открыть доступ к папке юридического отдела и к почте" at bounding box center [180, 242] width 259 height 10
click at [230, 245] on div "Здравствуйте, Прошу открыть доступ к папке юридического отдела и к почте ugd Ко…" at bounding box center [188, 282] width 274 height 186
click at [231, 244] on span "Прошу открыть доступ к папке юридического отдела и к почте" at bounding box center [180, 242] width 259 height 10
drag, startPoint x: 174, startPoint y: 236, endPoint x: 231, endPoint y: 240, distance: 57.1
click at [231, 240] on span "Прошу открыть доступ к папке юридического отдела и к почте" at bounding box center [180, 242] width 259 height 10
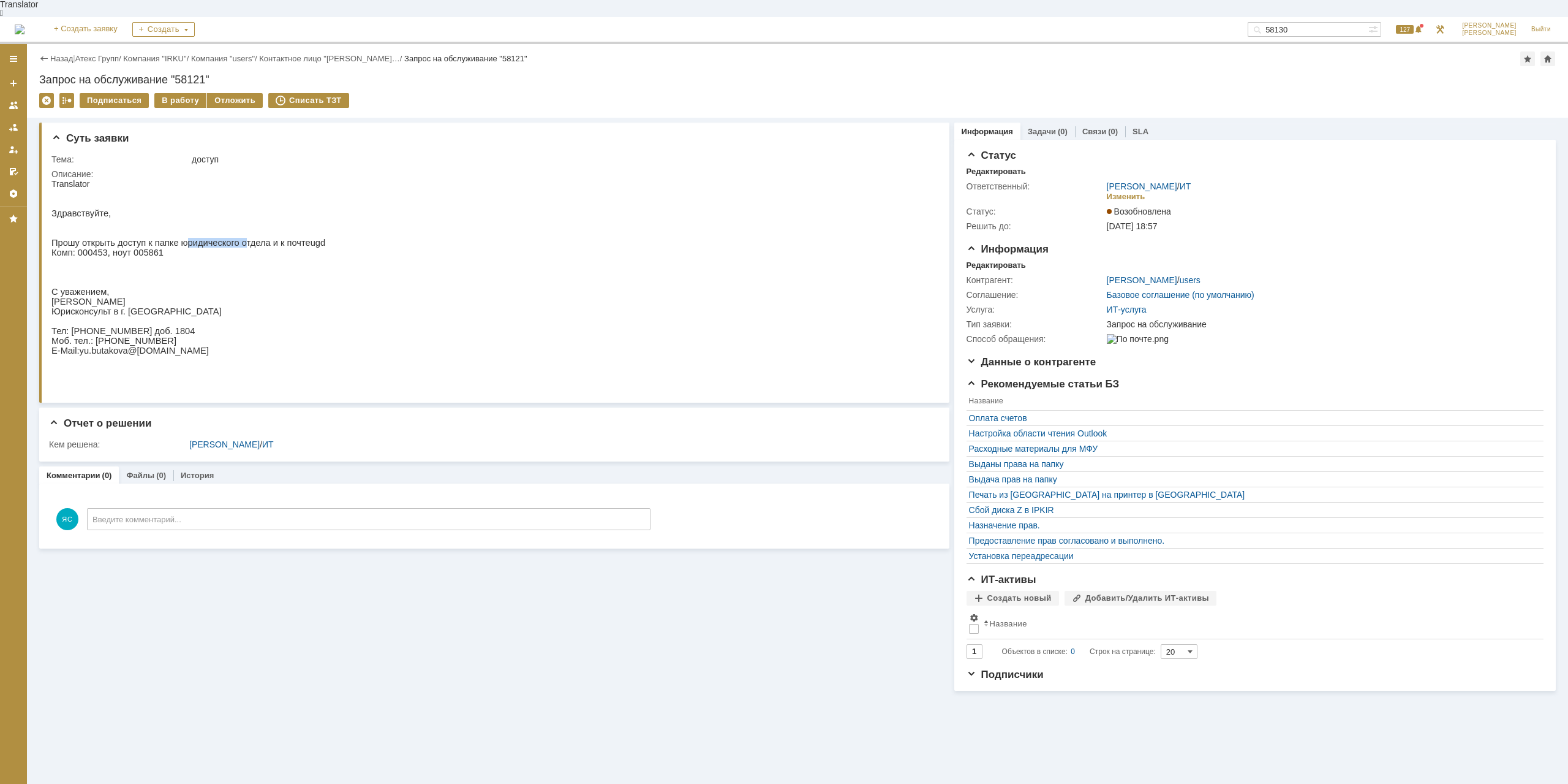
click at [231, 240] on span "Прошу открыть доступ к папке юридического отдела и к почте" at bounding box center [180, 242] width 259 height 10
drag, startPoint x: 290, startPoint y: 242, endPoint x: 262, endPoint y: 242, distance: 28.0
click at [262, 242] on html "Translator Здравствуйте, Прошу открыть доступ к папке юридического отдела и к п…" at bounding box center [491, 277] width 878 height 196
click at [262, 242] on span "Прошу открыть доступ к папке юридического отдела и к почте" at bounding box center [180, 242] width 259 height 10
click at [242, 241] on span "Прошу открыть доступ к папке юридического отдела и к почте" at bounding box center [180, 242] width 259 height 10
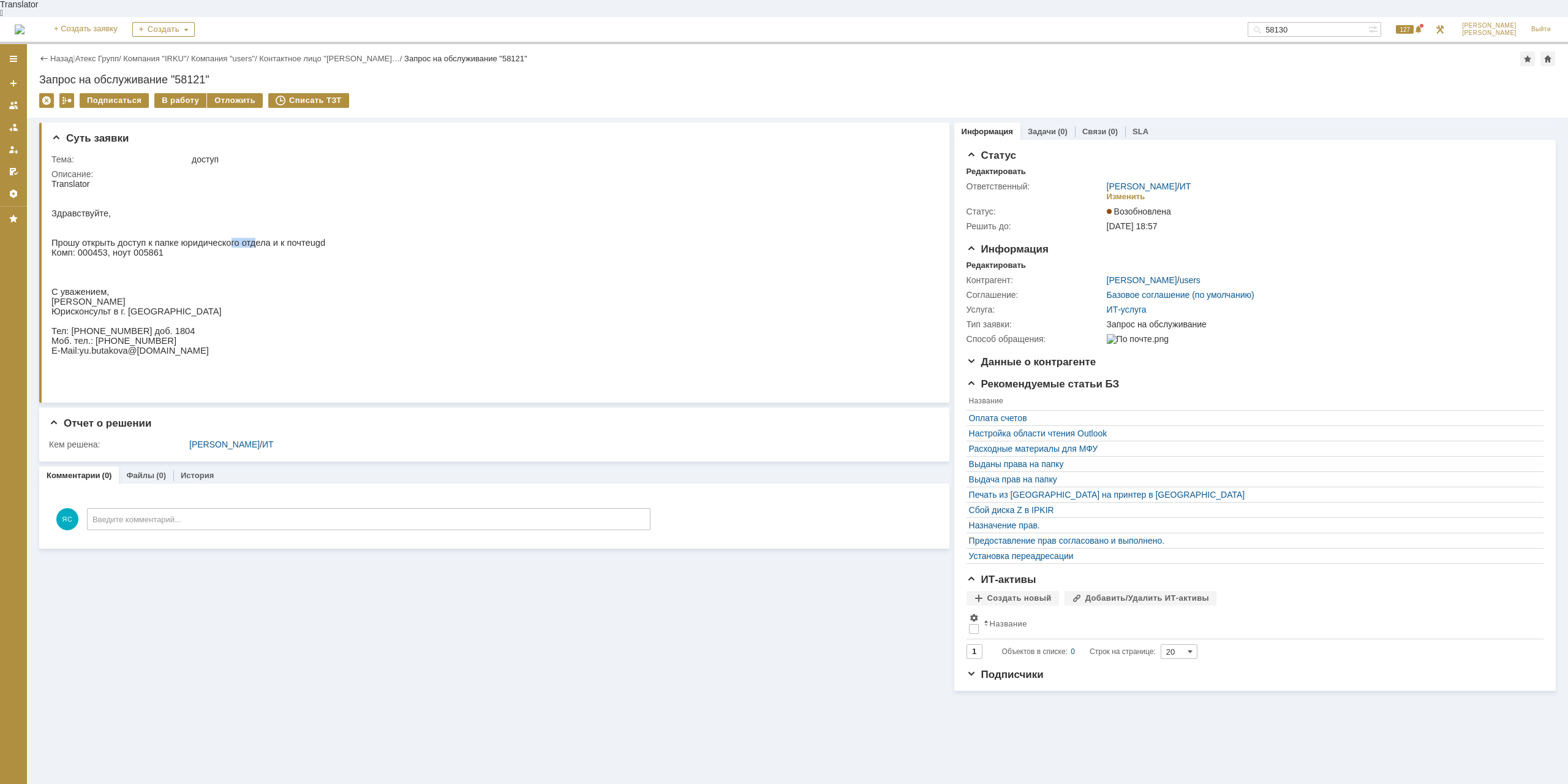
click at [242, 241] on span "Прошу открыть доступ к папке юридического отдела и к почте" at bounding box center [180, 242] width 259 height 10
click at [136, 251] on span "Комп: 000453, ноут 005861" at bounding box center [107, 252] width 112 height 10
drag, startPoint x: 155, startPoint y: 245, endPoint x: 252, endPoint y: 253, distance: 97.3
click at [252, 253] on div "Здравствуйте, Прошу открыть доступ к папке юридического отдела и к почте ugd Ко…" at bounding box center [188, 282] width 274 height 186
click at [252, 253] on p "Комп: 000453, ноут 005861" at bounding box center [188, 252] width 274 height 10
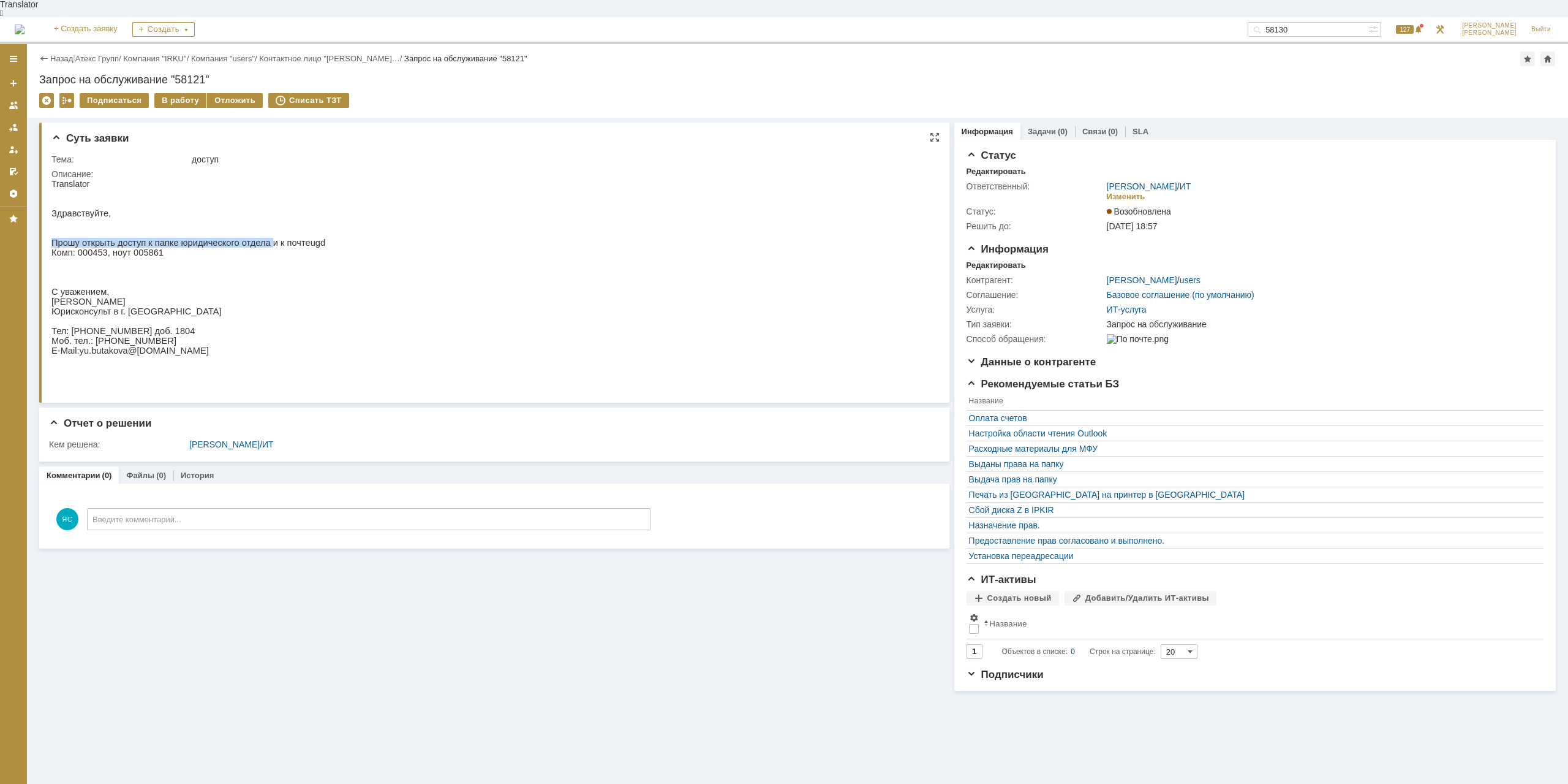
drag, startPoint x: 51, startPoint y: 241, endPoint x: 255, endPoint y: 238, distance: 204.0
click at [255, 238] on span "Прошу открыть доступ к папке юридического отдела и к почте" at bounding box center [180, 242] width 259 height 10
copy span "Прошу открыть доступ к папке юридического отдела"
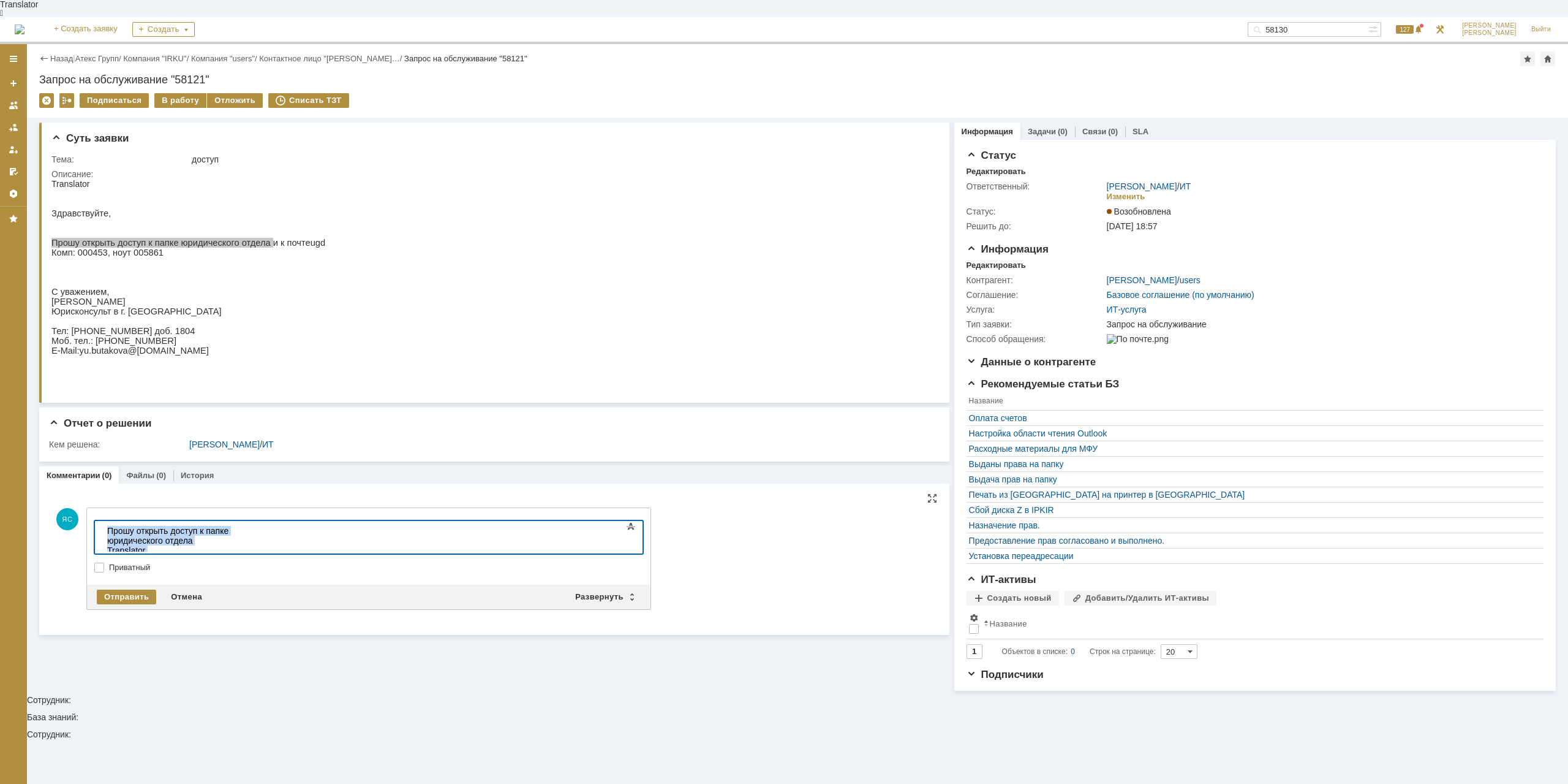
drag, startPoint x: 339, startPoint y: 539, endPoint x: 34, endPoint y: 517, distance: 305.8
click at [102, 521] on html "Прошу открыть доступ к папке юридического отдела Translator" at bounding box center [194, 545] width 183 height 49
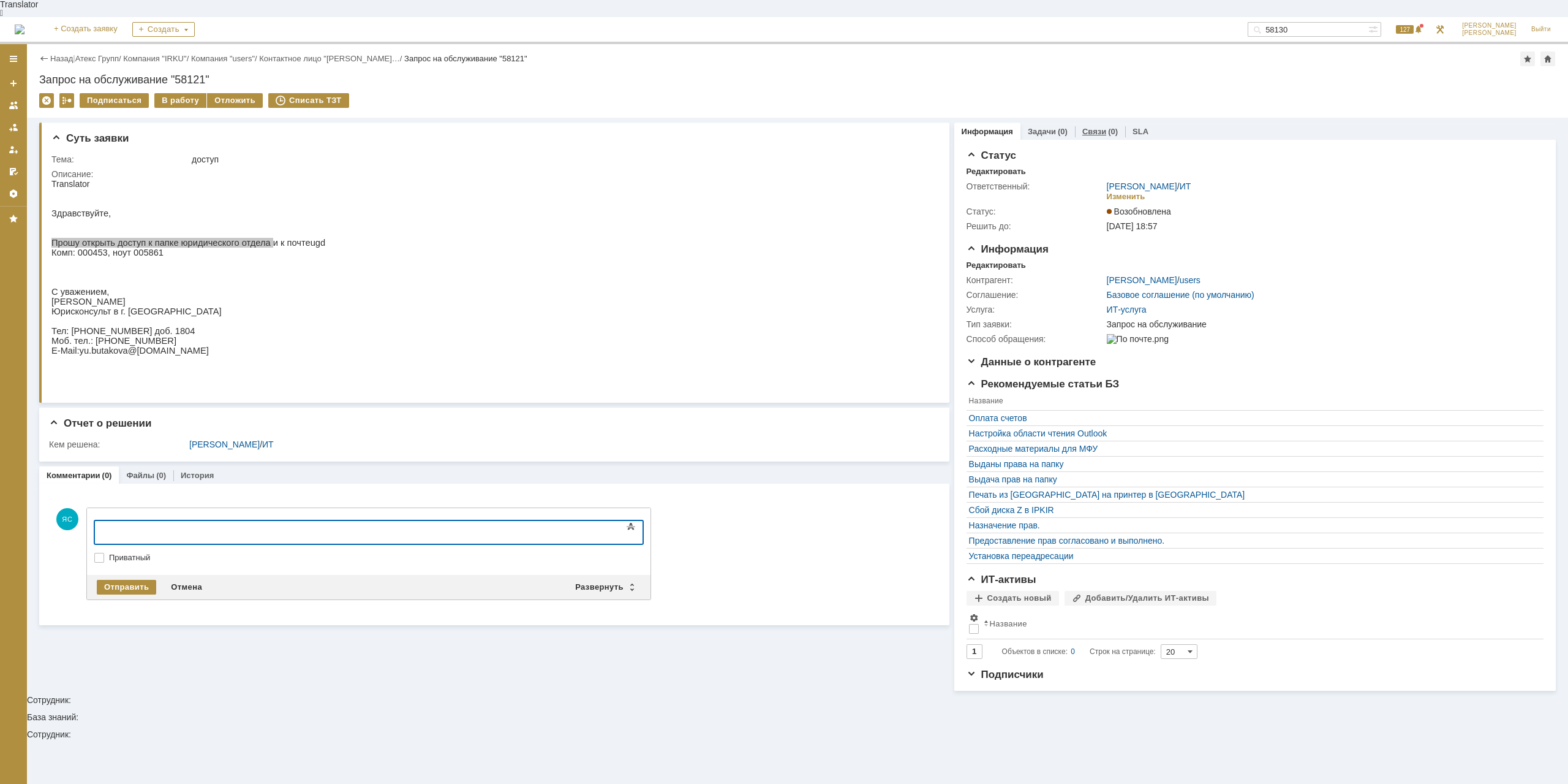
click at [1103, 122] on div "Связи (0)" at bounding box center [1100, 131] width 50 height 18
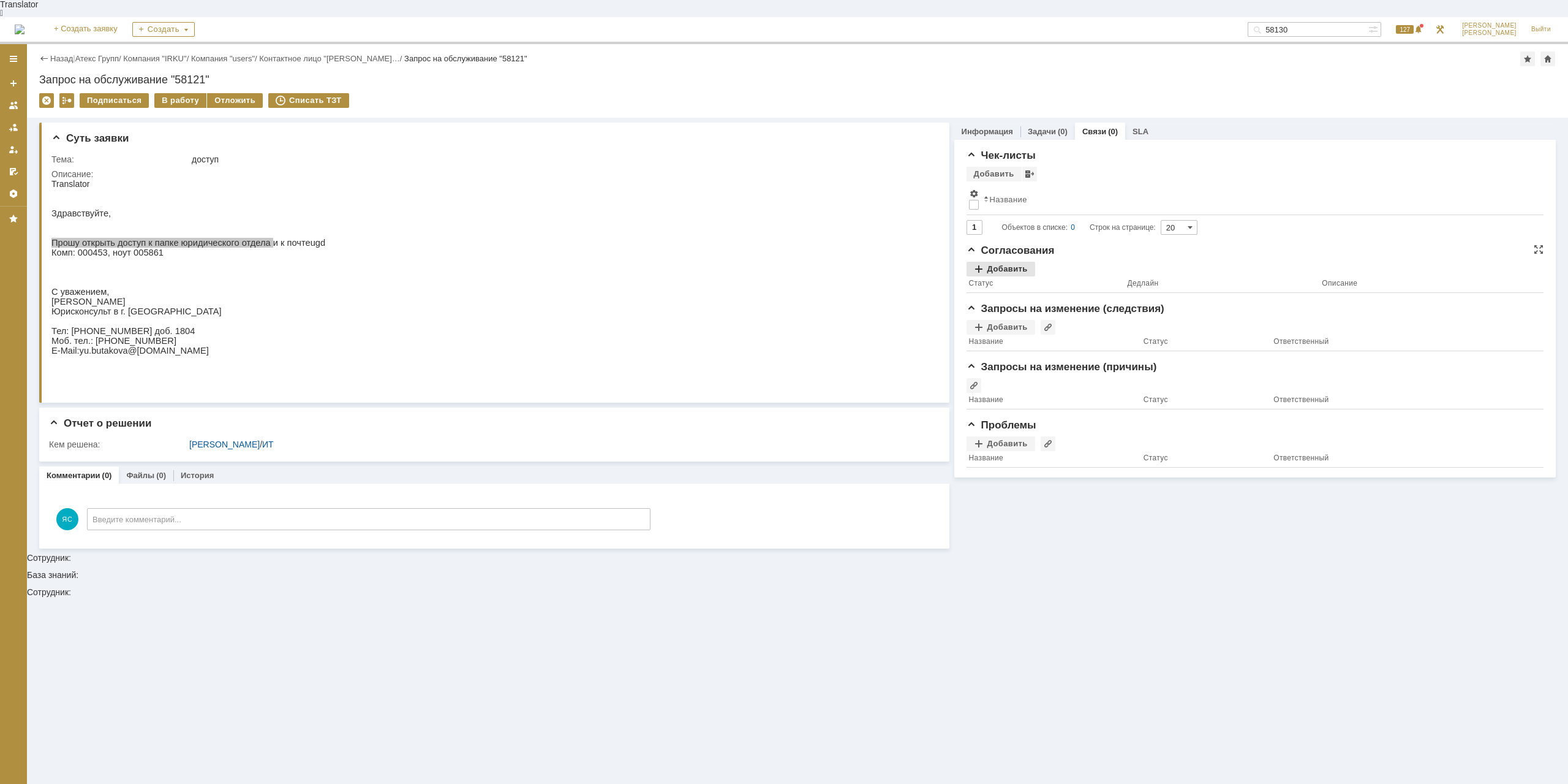
click at [1013, 262] on div "Добавить" at bounding box center [1001, 269] width 69 height 15
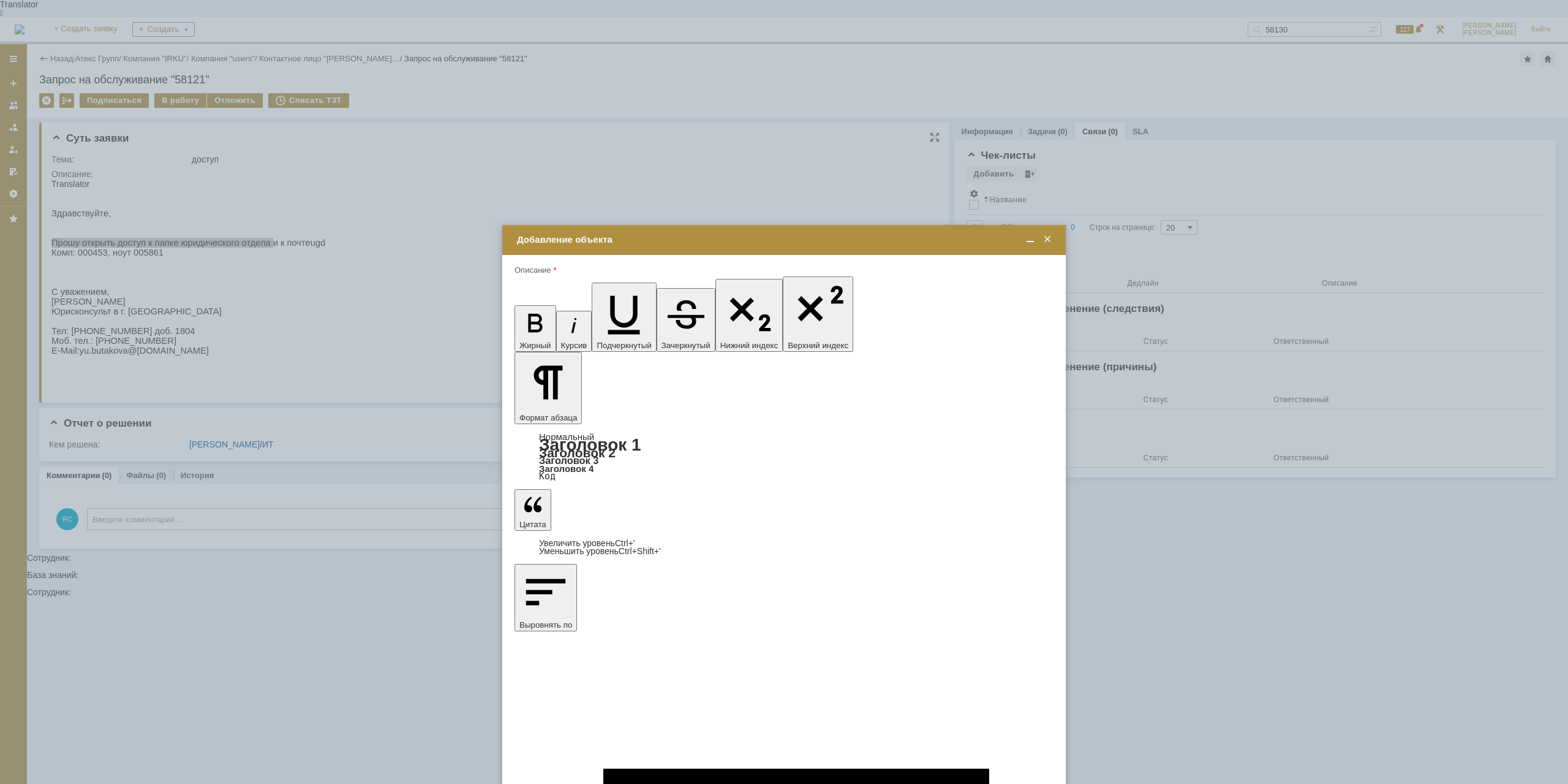
type input "Выбрано: 0 (объекты класса 'Сотрудник')"
click at [601, 495] on div "[PERSON_NAME]" at bounding box center [784, 490] width 538 height 16
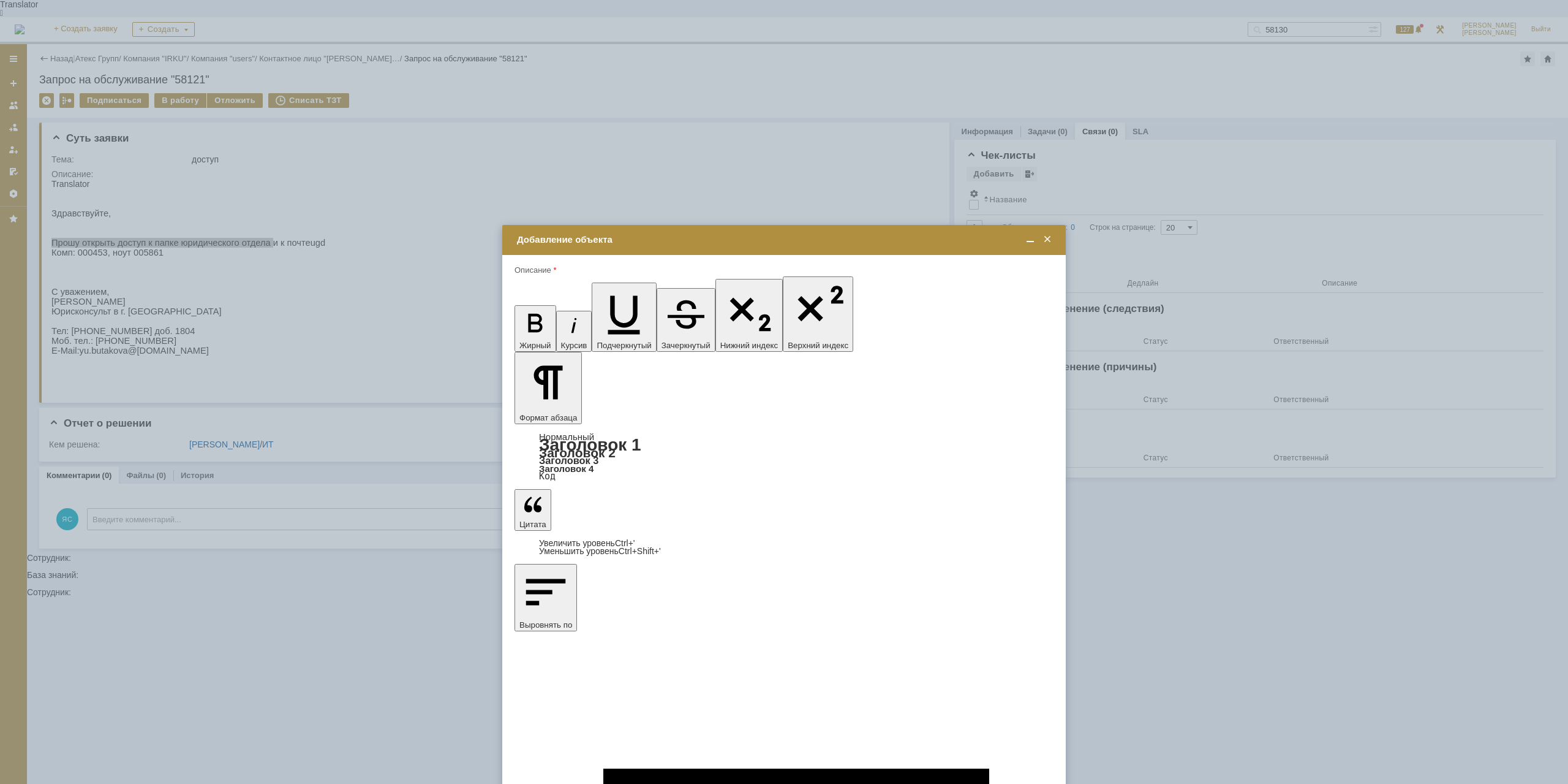
click at [573, 488] on span at bounding box center [573, 490] width 10 height 10
click at [0, 0] on input "[PERSON_NAME]" at bounding box center [0, 0] width 0 height 0
type input "Выбрано: 1 (объекты класса 'Сотрудник')"
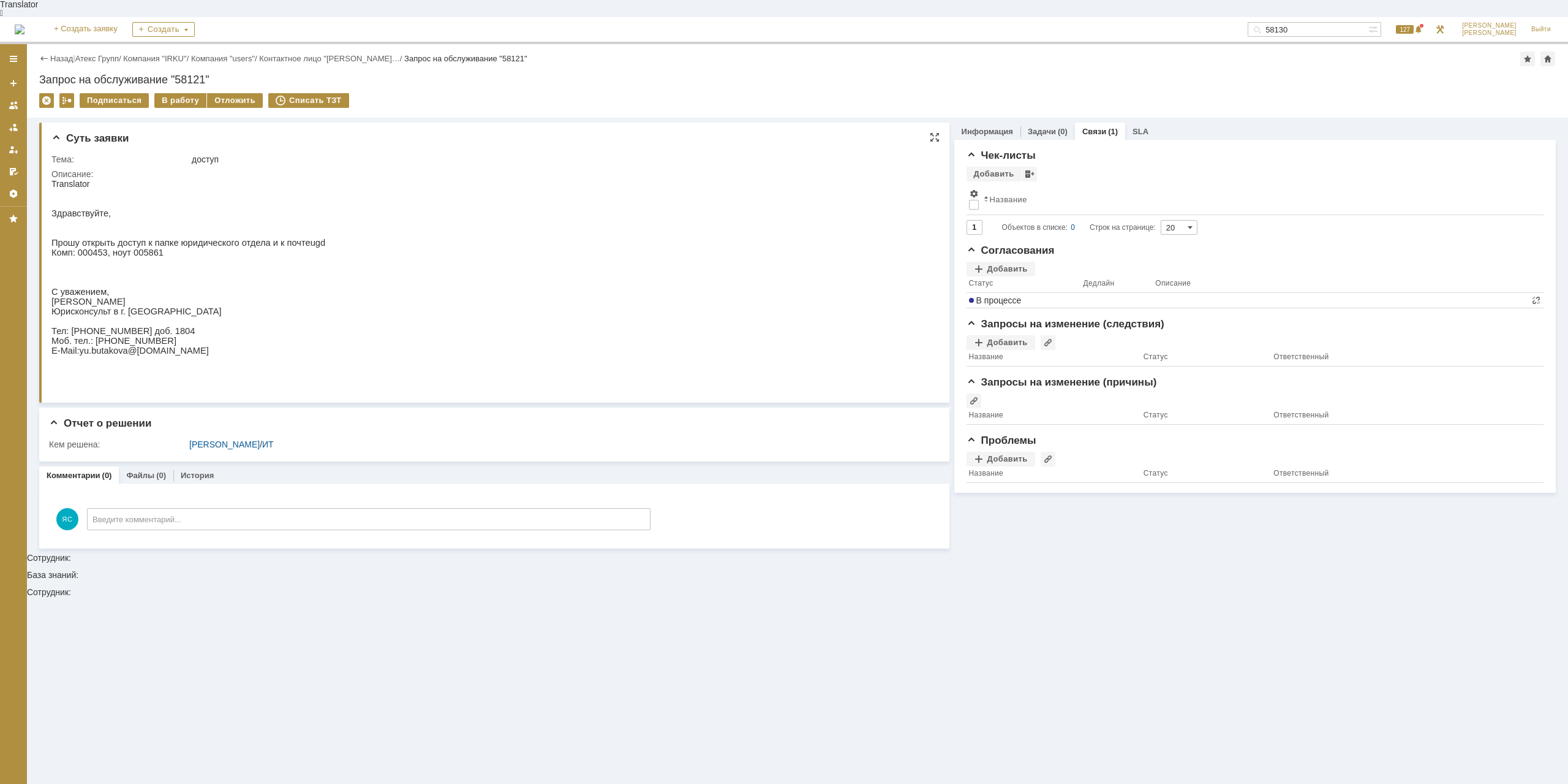
drag, startPoint x: 396, startPoint y: 234, endPoint x: 295, endPoint y: 242, distance: 101.3
click at [395, 234] on html "Translator Здравствуйте, Прошу открыть доступ к папке юридического отдела и к п…" at bounding box center [491, 277] width 878 height 196
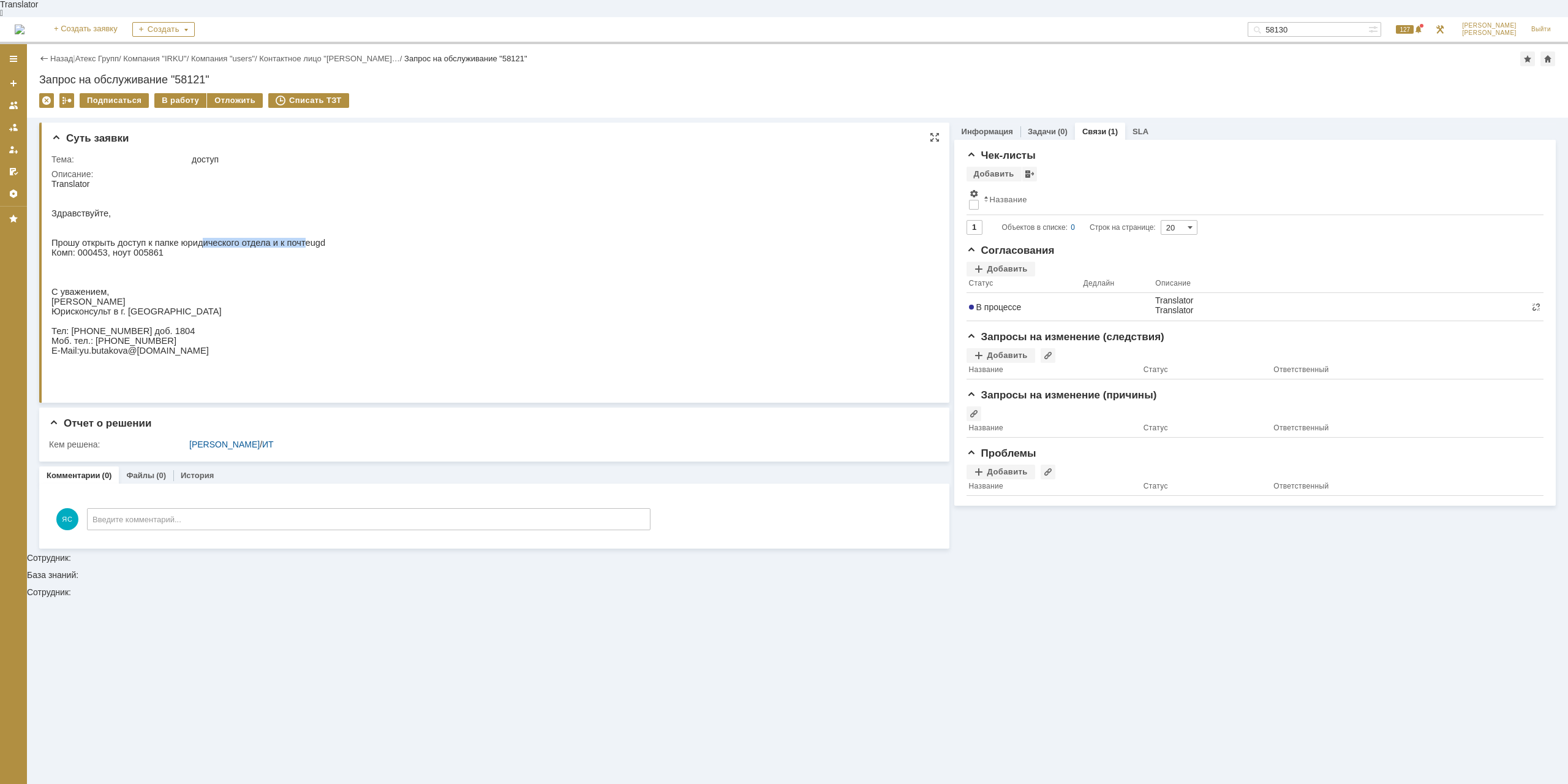
drag, startPoint x: 190, startPoint y: 234, endPoint x: 283, endPoint y: 239, distance: 93.1
click at [283, 239] on span "Прошу открыть доступ к папке юридического отдела и к почте" at bounding box center [180, 242] width 259 height 10
click at [110, 54] on link "Атекс Групп" at bounding box center [97, 58] width 43 height 9
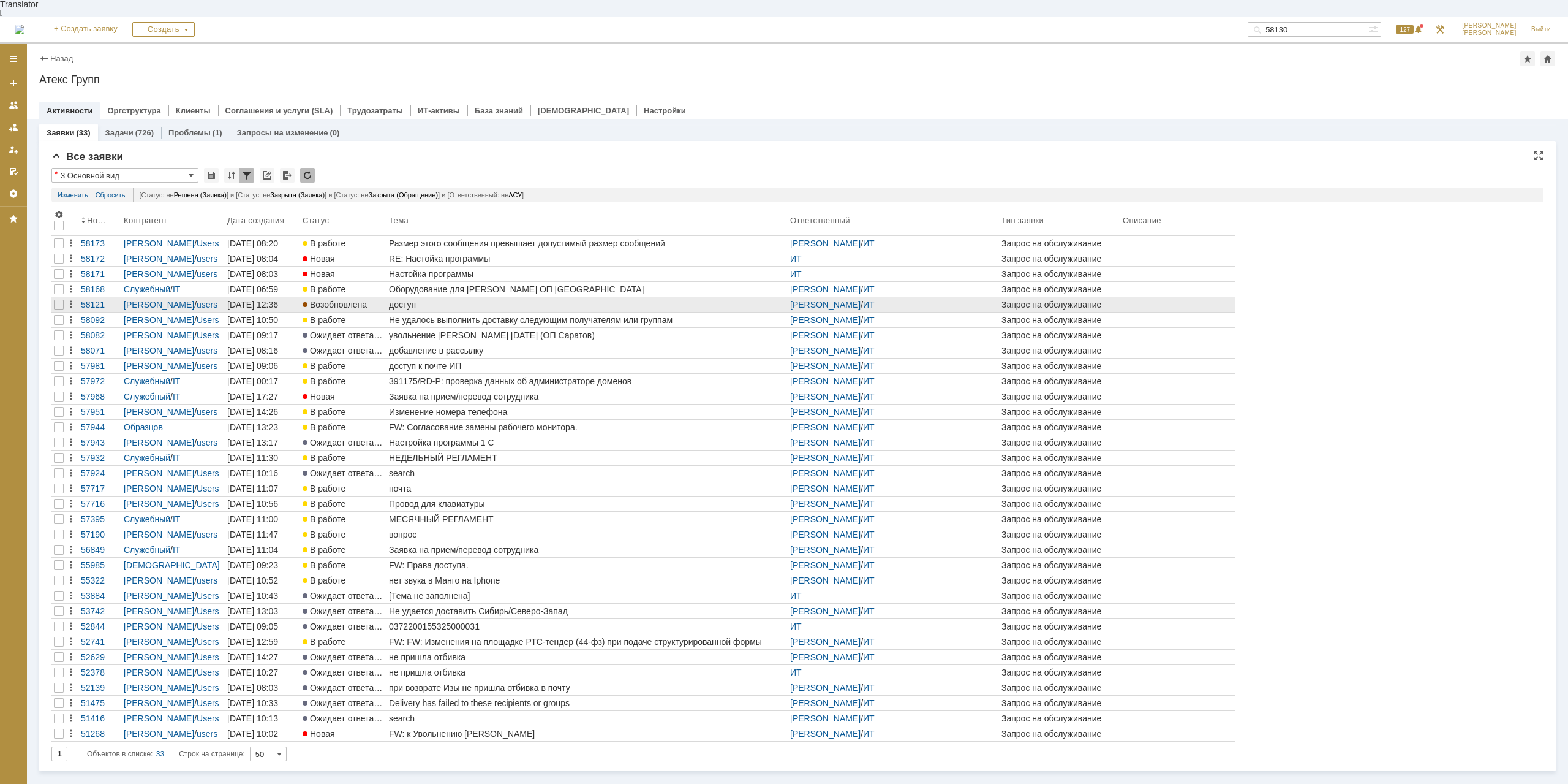
click at [408, 300] on div "доступ" at bounding box center [587, 304] width 396 height 10
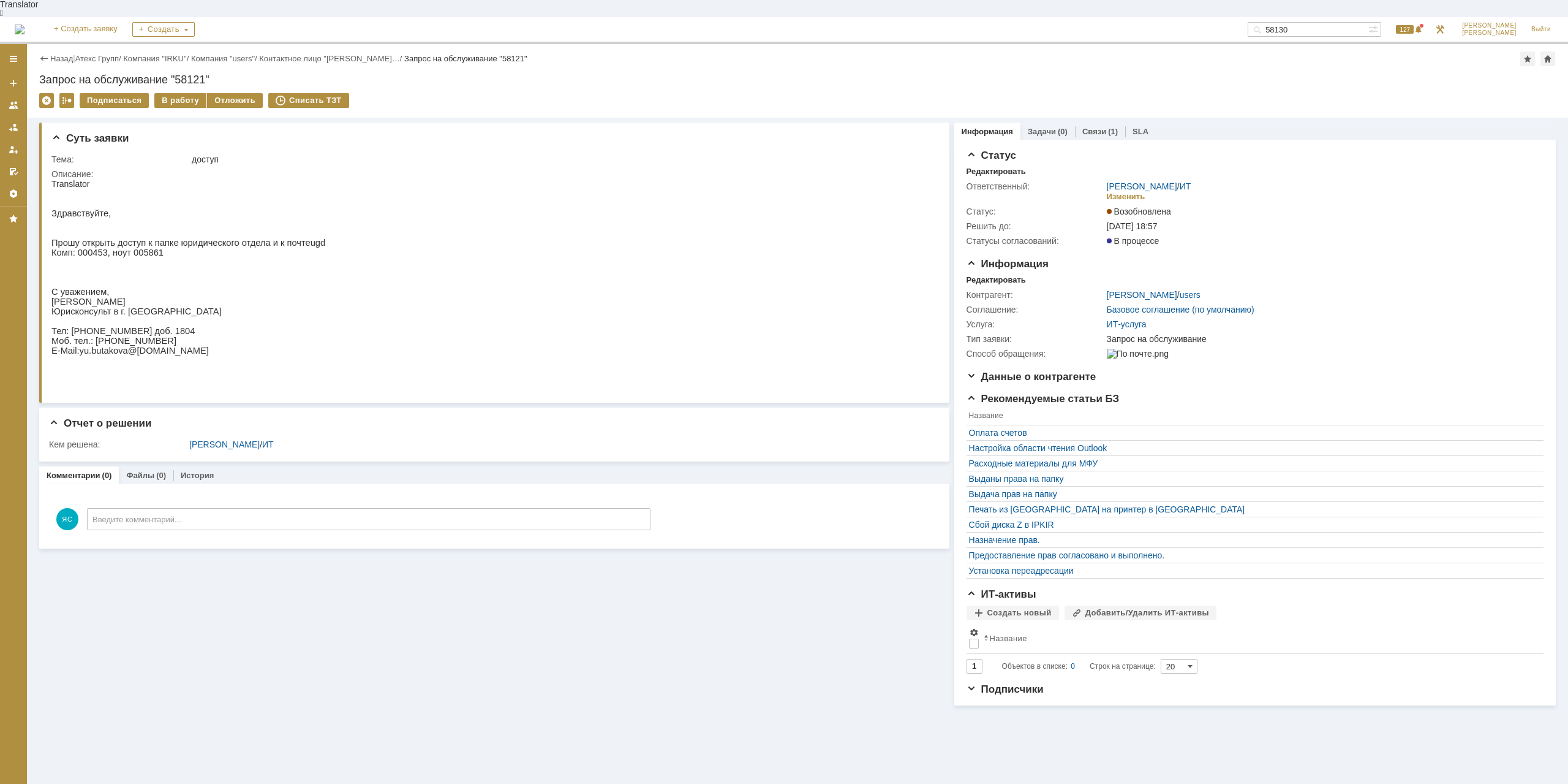
click at [190, 73] on div "Назад | Атекс Групп / Компания "IRKU" / Компания "users" / Контактное лицо "[PE…" at bounding box center [797, 81] width 1541 height 74
click at [186, 75] on div "Назад | Атекс Групп / Компания "IRKU" / Компания "users" / Контактное лицо "[PE…" at bounding box center [797, 81] width 1541 height 74
click at [184, 93] on div "В работу" at bounding box center [180, 101] width 52 height 15
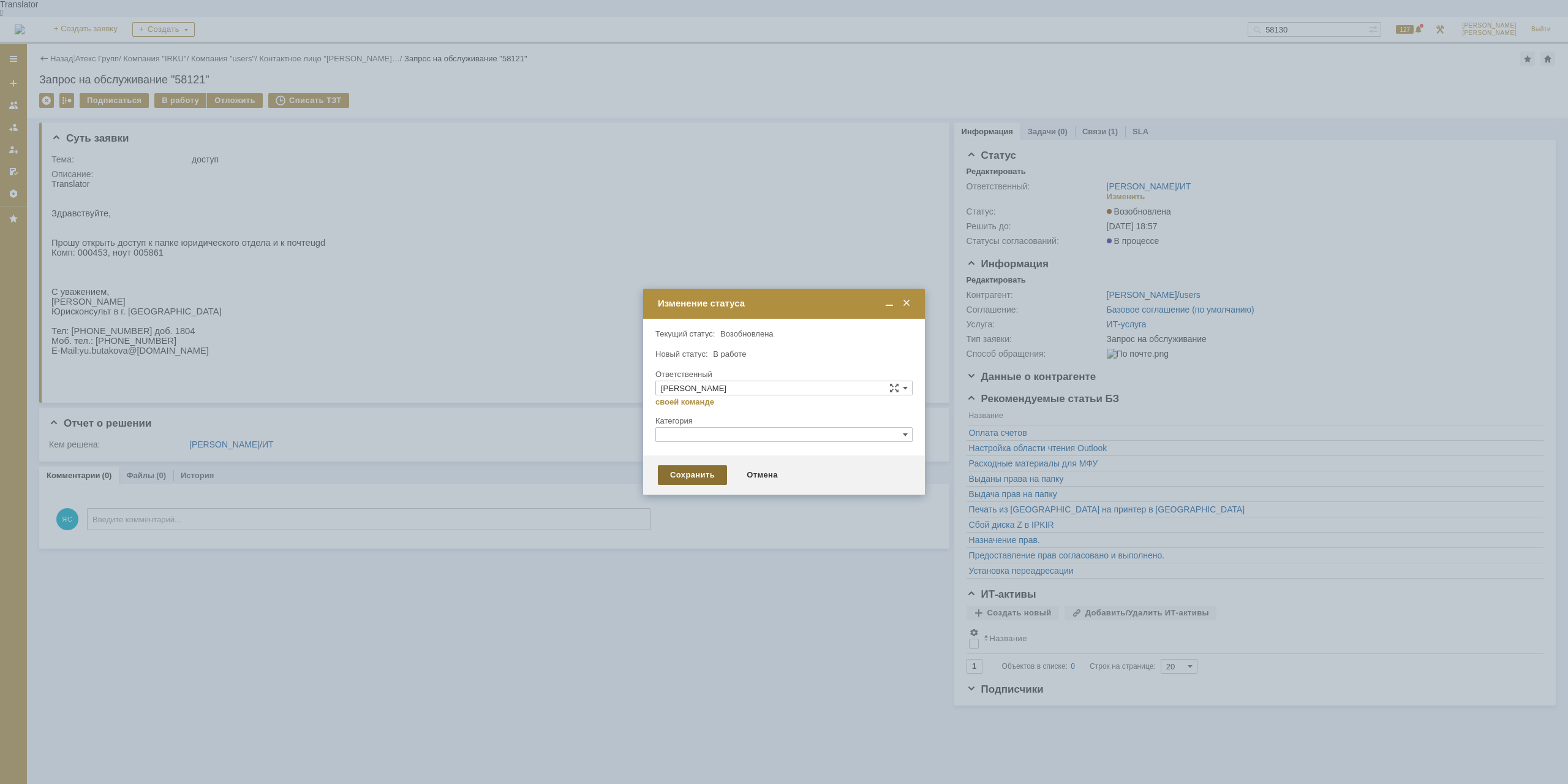
click at [699, 471] on div "Сохранить" at bounding box center [692, 474] width 69 height 19
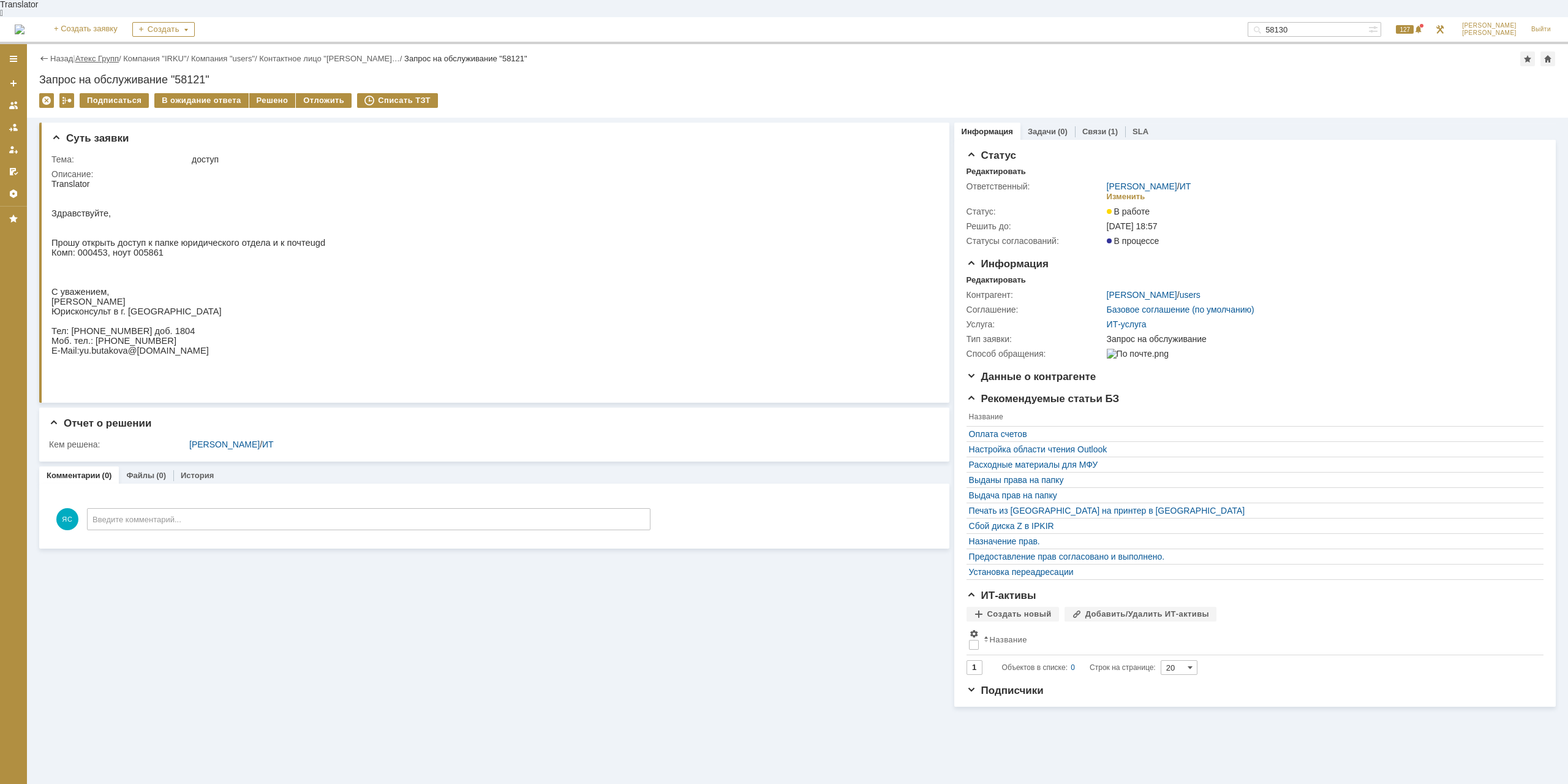
click at [113, 54] on link "Атекс Групп" at bounding box center [97, 58] width 43 height 9
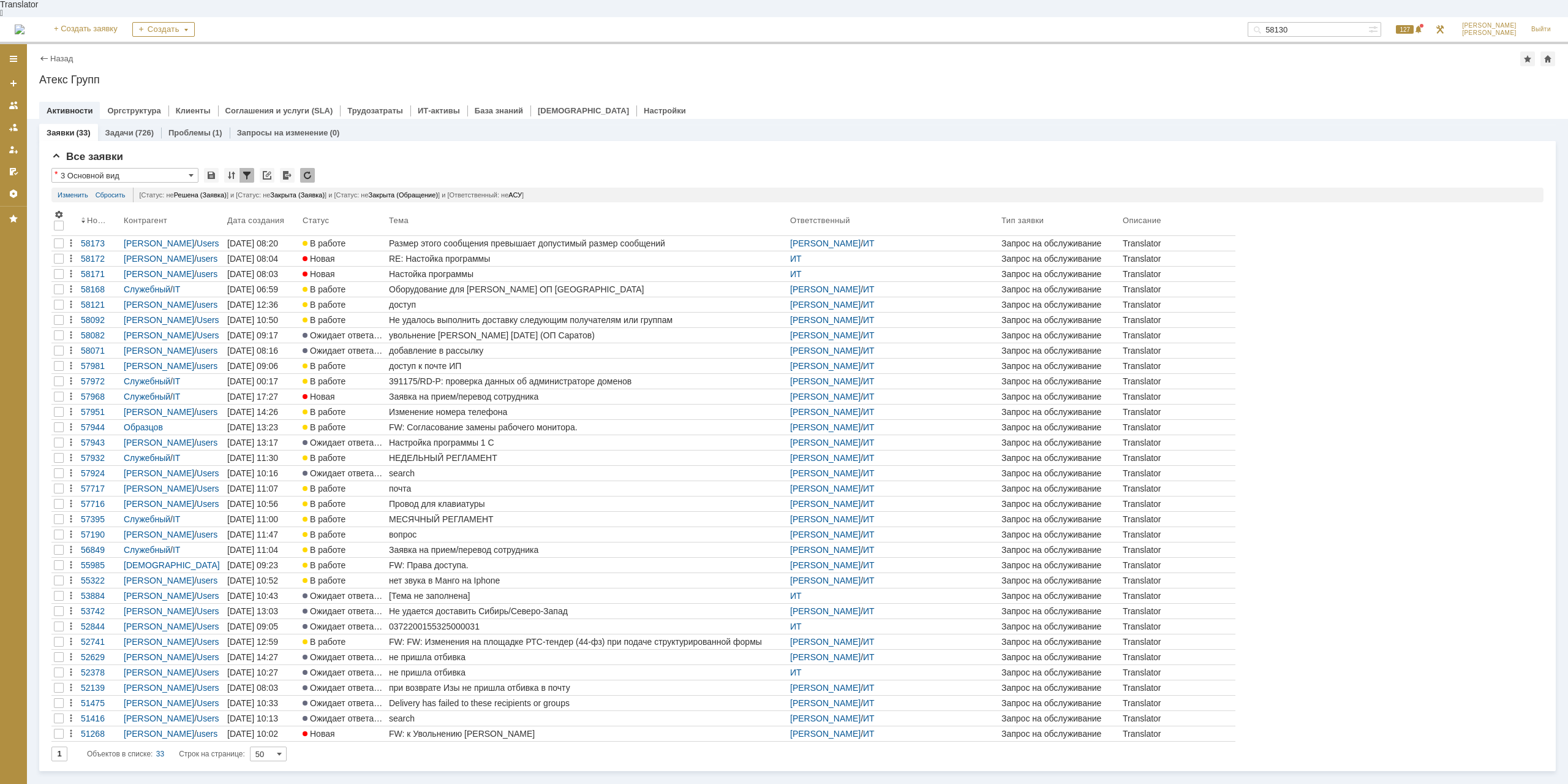
drag, startPoint x: 462, startPoint y: 250, endPoint x: 694, endPoint y: 284, distance: 234.5
click at [462, 266] on link "Настойка программы" at bounding box center [587, 274] width 401 height 15
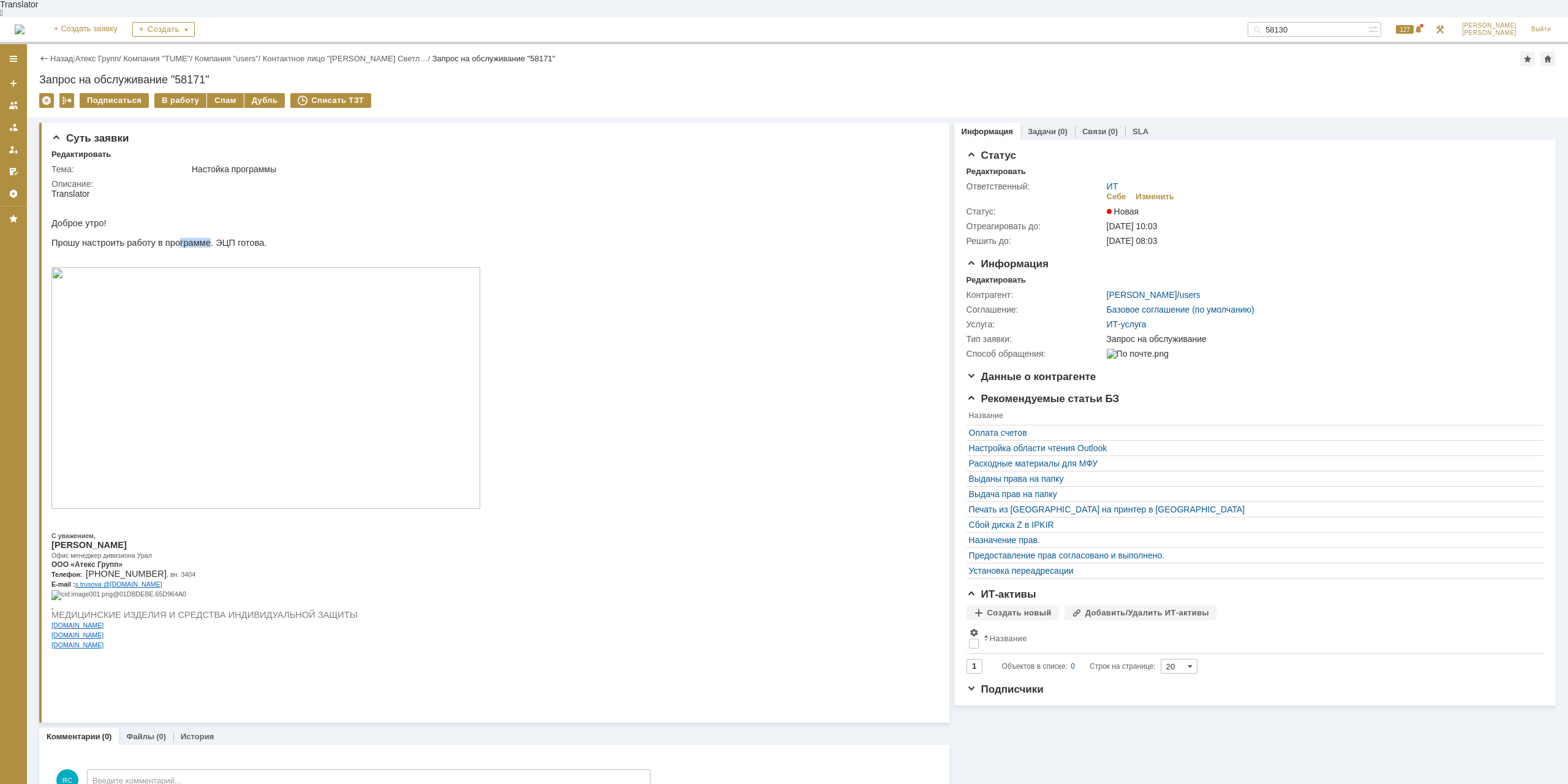
drag, startPoint x: 171, startPoint y: 236, endPoint x: 198, endPoint y: 236, distance: 27.0
click at [198, 238] on p "Прошу настроить работу в программе. ЭЦП готова." at bounding box center [265, 242] width 429 height 10
click at [177, 578] on span ", вн. 3404" at bounding box center [180, 574] width 29 height 7
click at [177, 93] on div "В работу" at bounding box center [180, 101] width 52 height 15
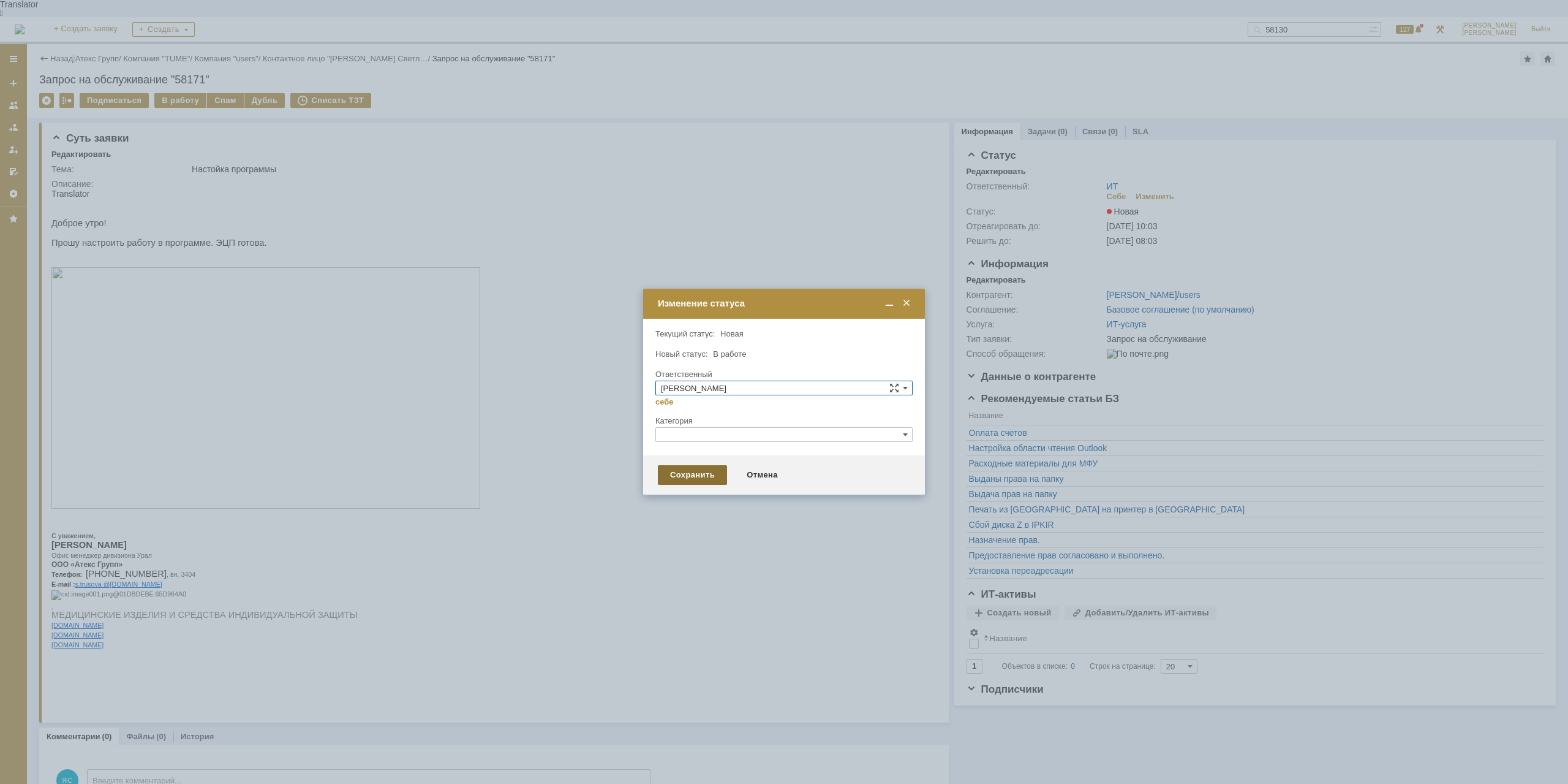
click at [681, 477] on div "Сохранить" at bounding box center [692, 474] width 69 height 19
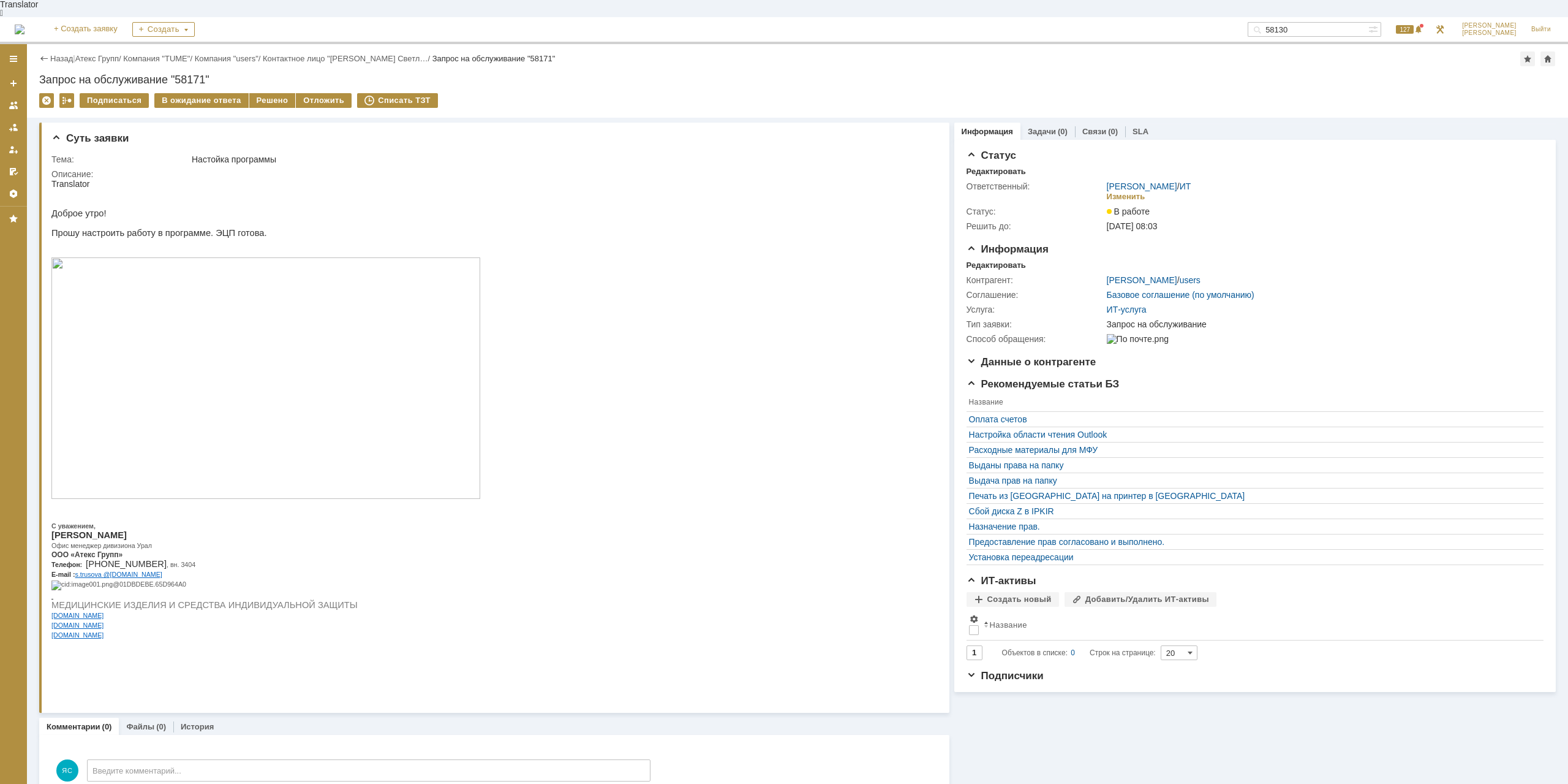
click at [743, 462] on html "Translator Доброе утро! Прошу настроить работу в программе. ЭЦП готова. С уваже…" at bounding box center [491, 414] width 878 height 470
drag, startPoint x: 212, startPoint y: 231, endPoint x: 231, endPoint y: 231, distance: 19.0
click at [231, 231] on p "Прошу настроить работу в программе. ЭЦП готова." at bounding box center [265, 233] width 429 height 10
click at [231, 231] on p "Прошу настроить работу в программе. ЭЦП готова." at bounding box center [265, 233] width 429 height 10
